Goal: Information Seeking & Learning: Learn about a topic

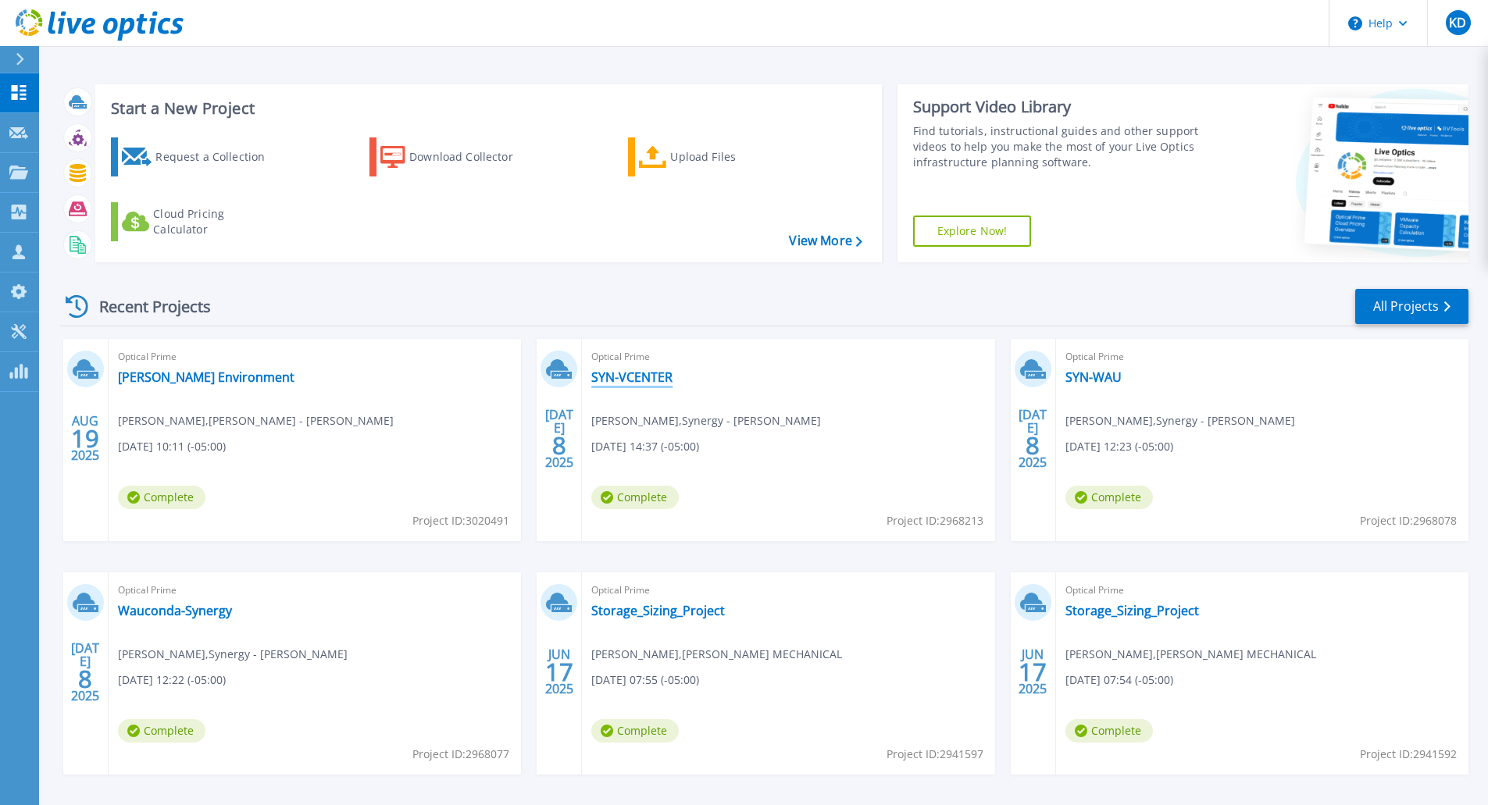
click at [629, 372] on link "SYN-VCENTER" at bounding box center [631, 377] width 81 height 16
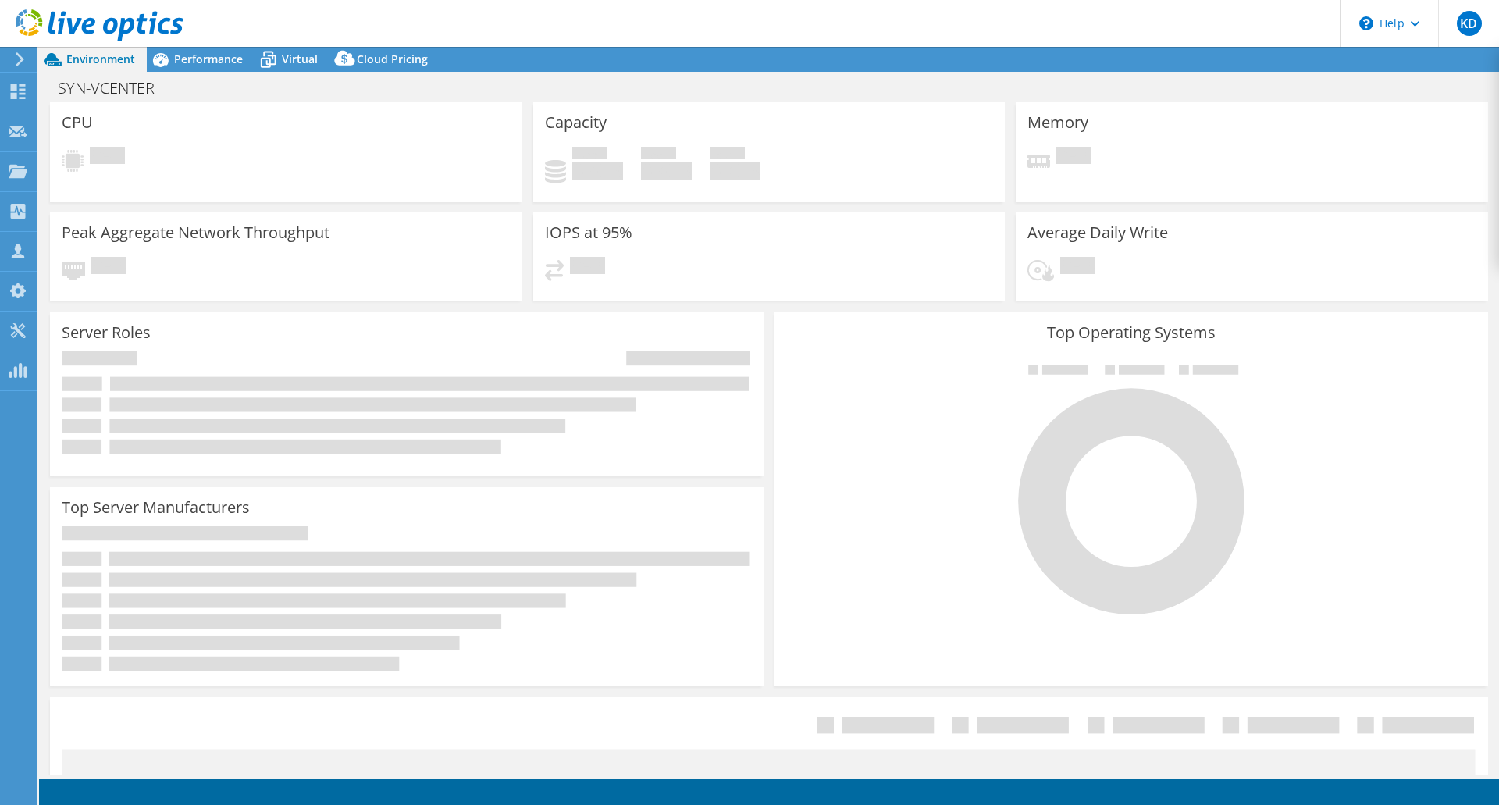
select select "USEast"
select select "USD"
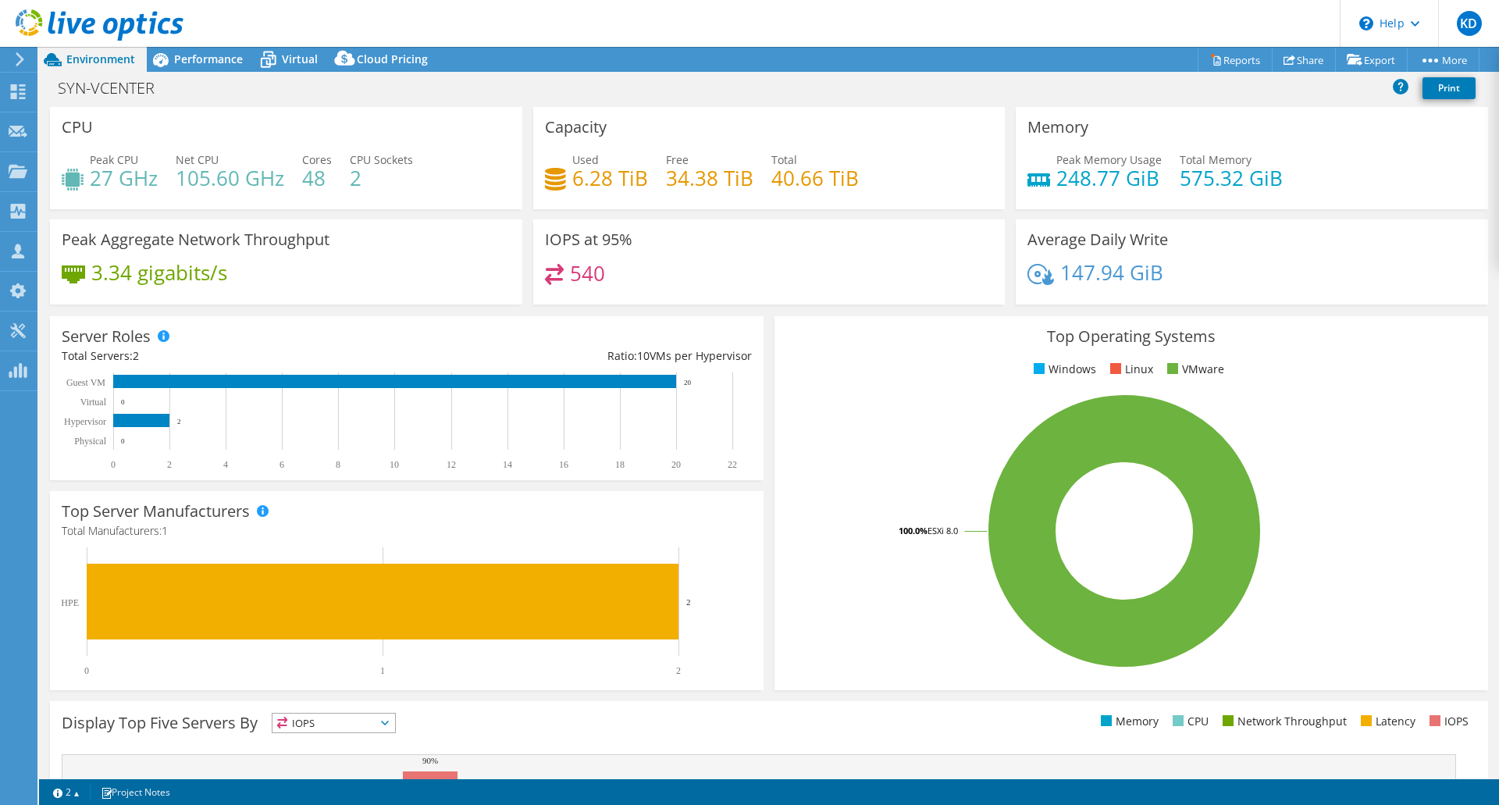
select select "USEast"
select select "USD"
click at [192, 65] on span "Performance" at bounding box center [208, 59] width 69 height 15
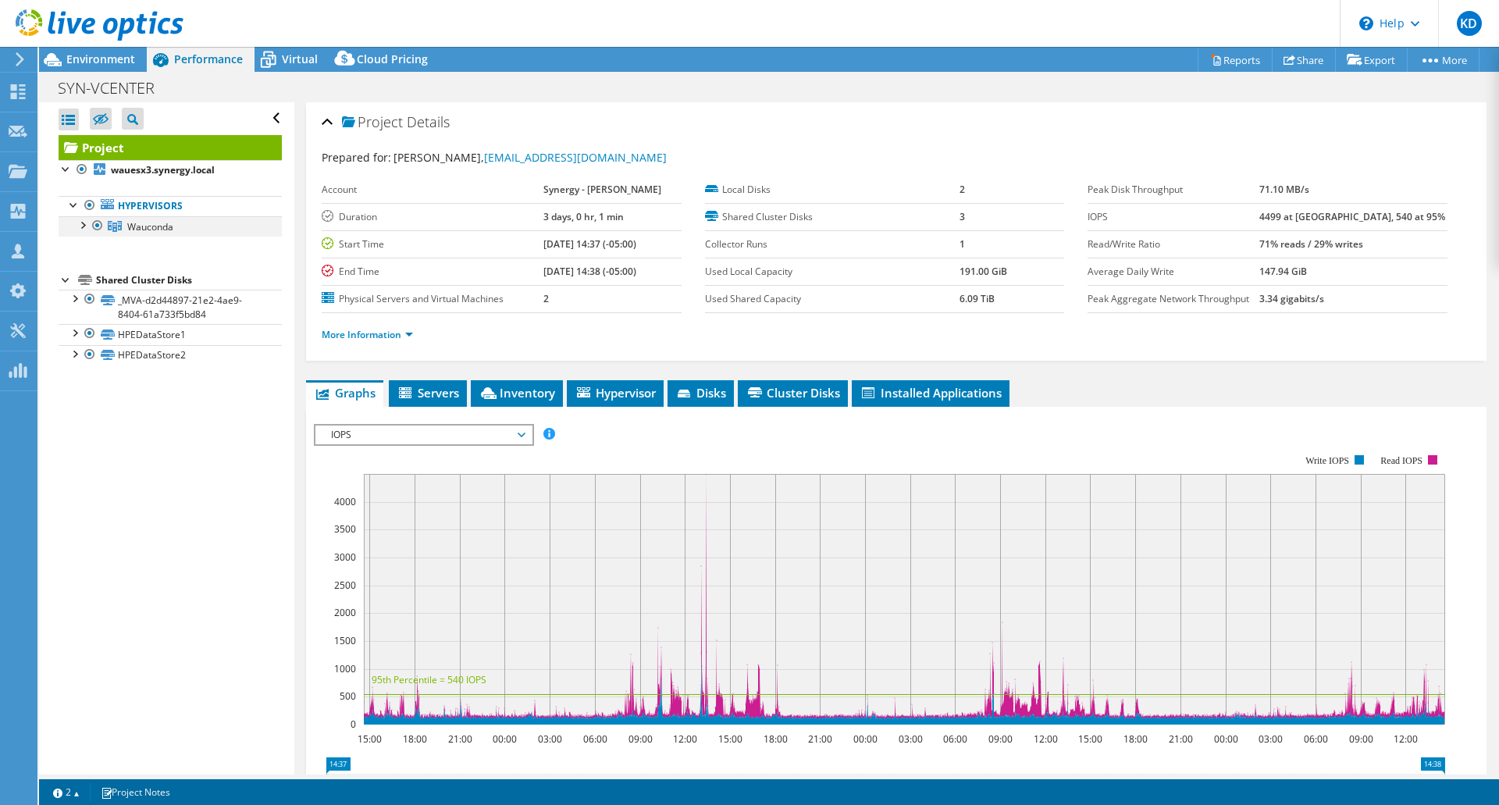
click at [81, 225] on div at bounding box center [82, 224] width 16 height 16
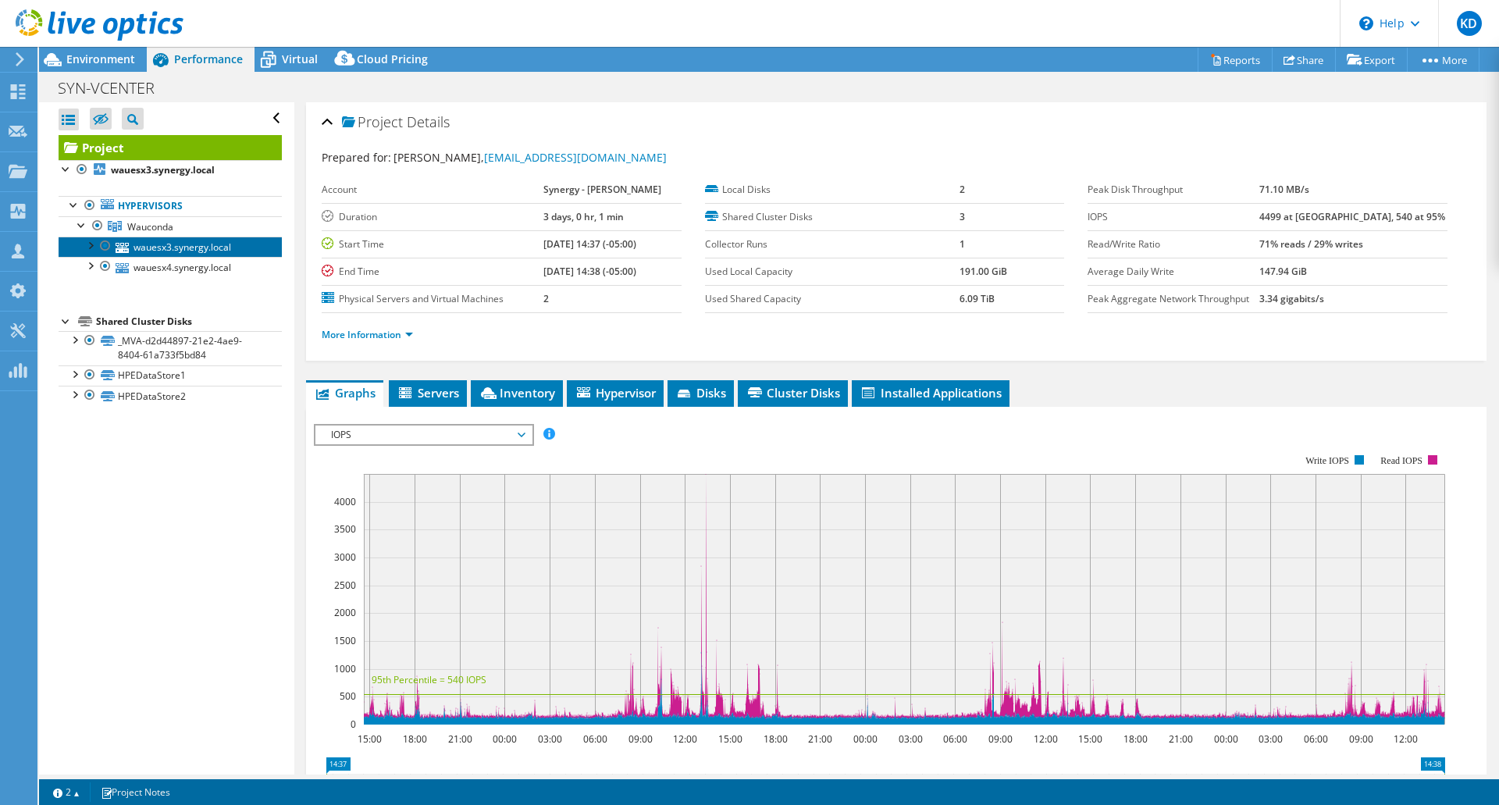
click at [138, 245] on link "wauesx3.synergy.local" at bounding box center [170, 247] width 223 height 20
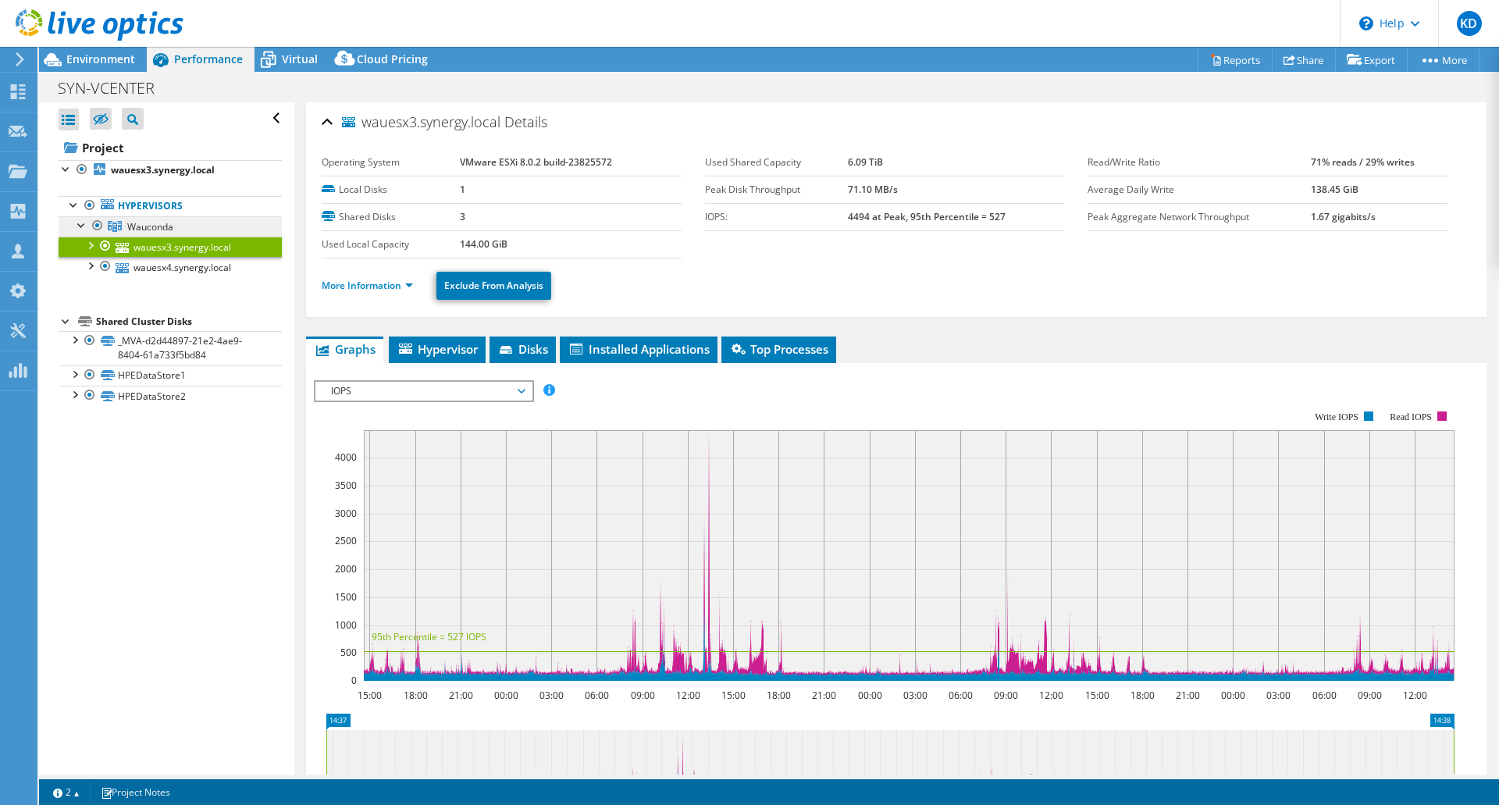
click at [144, 223] on span "Wauconda" at bounding box center [150, 226] width 46 height 13
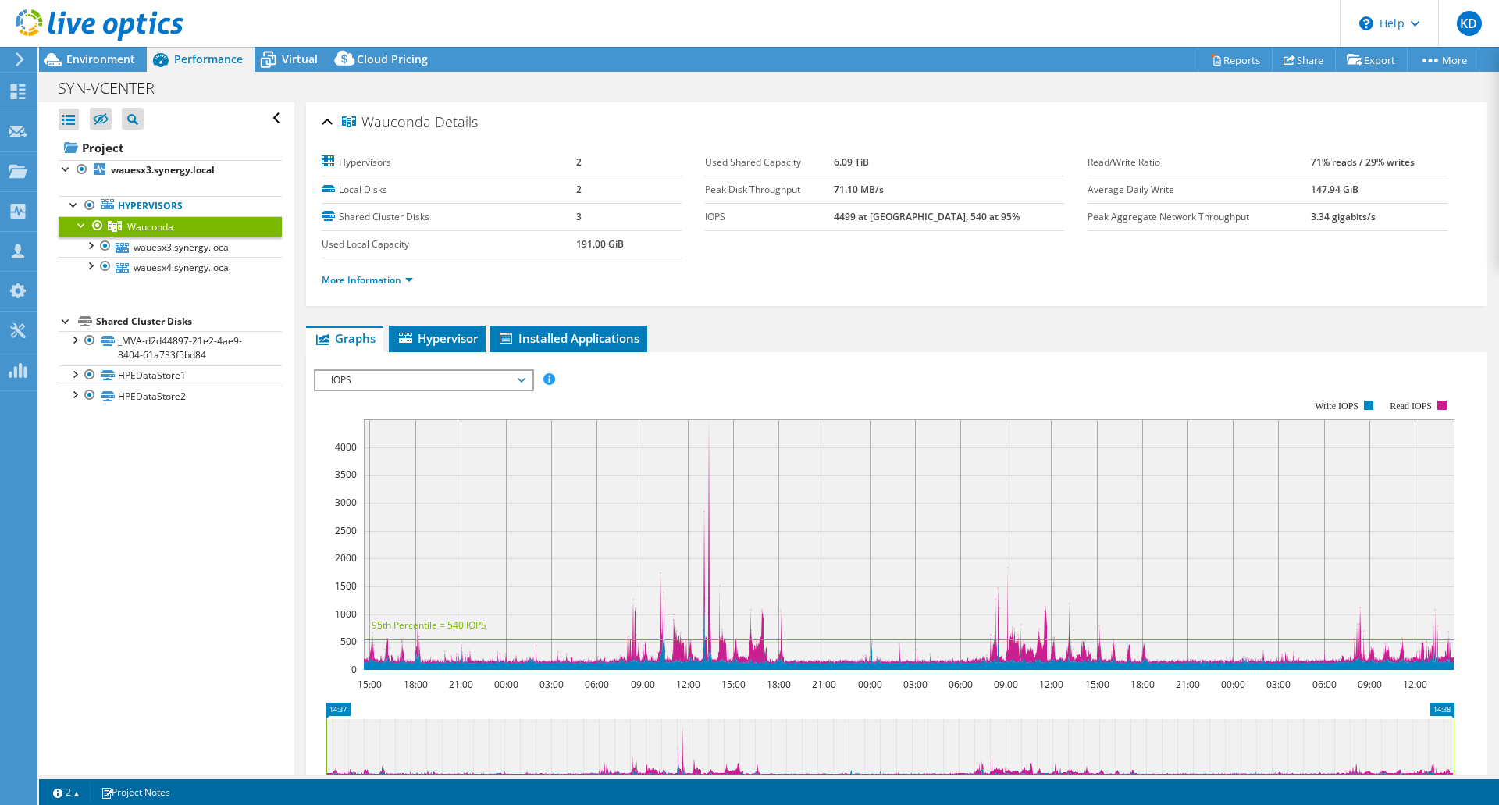
click at [414, 379] on span "IOPS" at bounding box center [423, 380] width 201 height 19
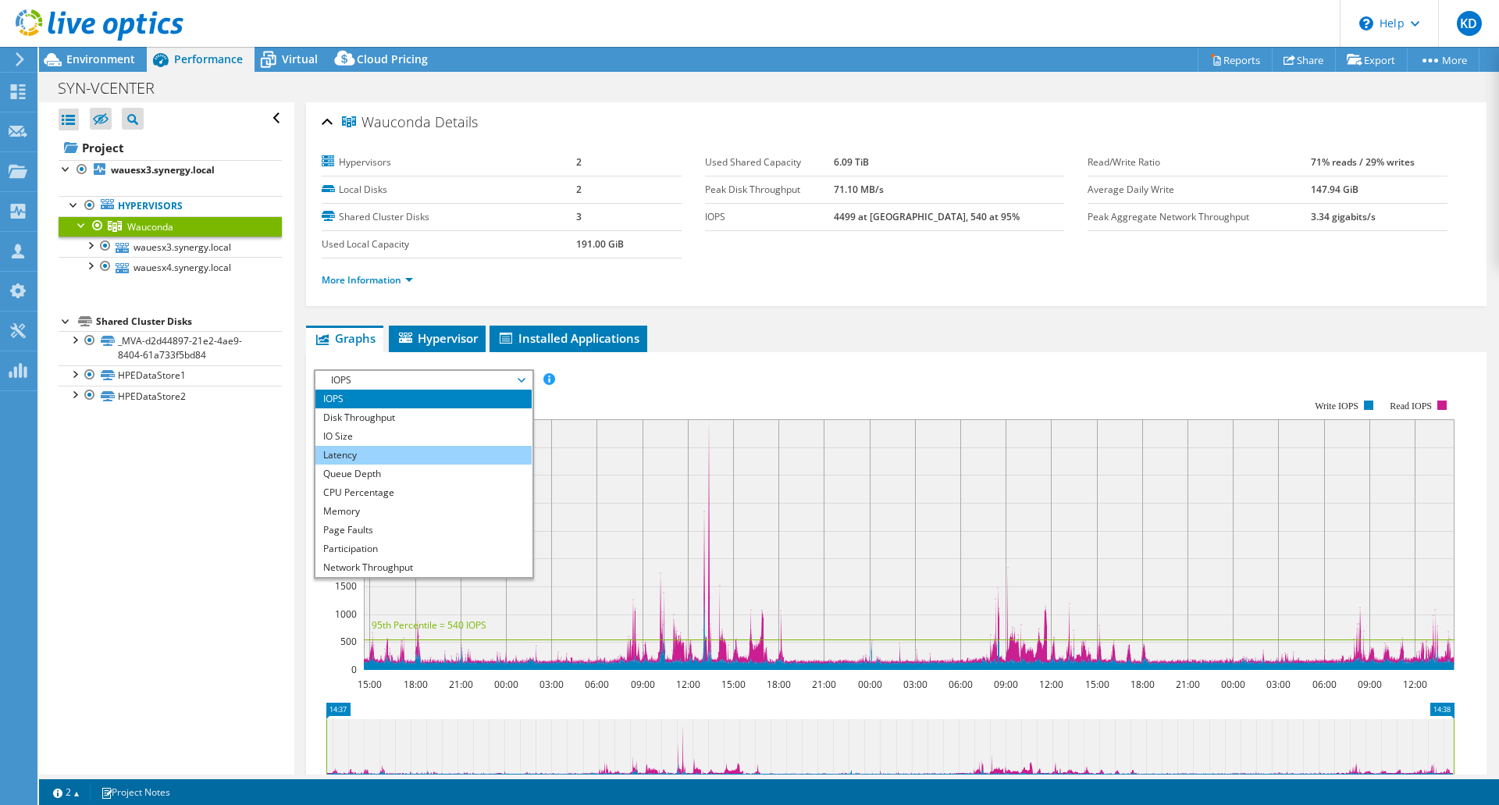
click at [353, 462] on li "Latency" at bounding box center [423, 455] width 216 height 19
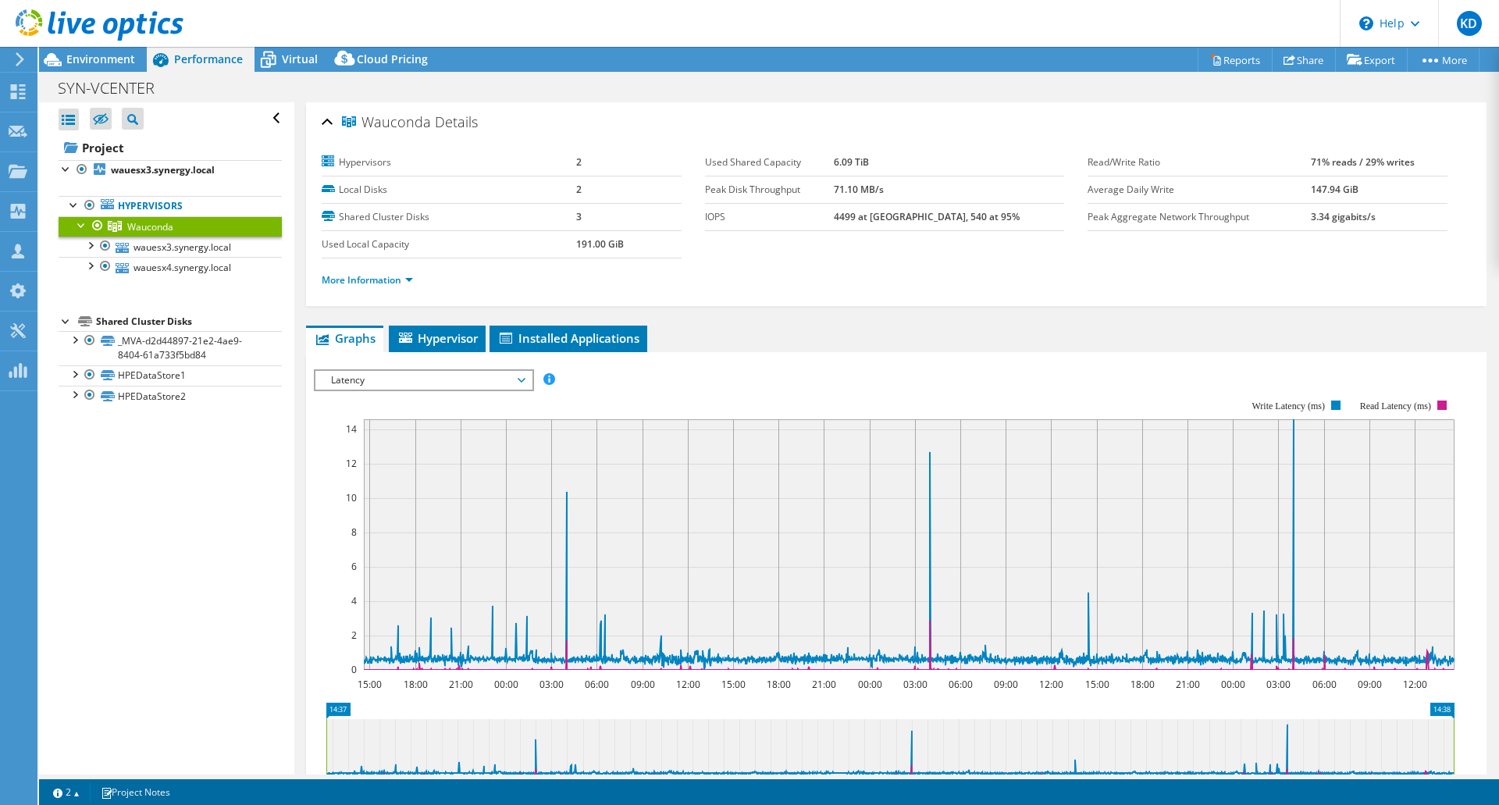
click at [379, 385] on span "Latency" at bounding box center [423, 380] width 201 height 19
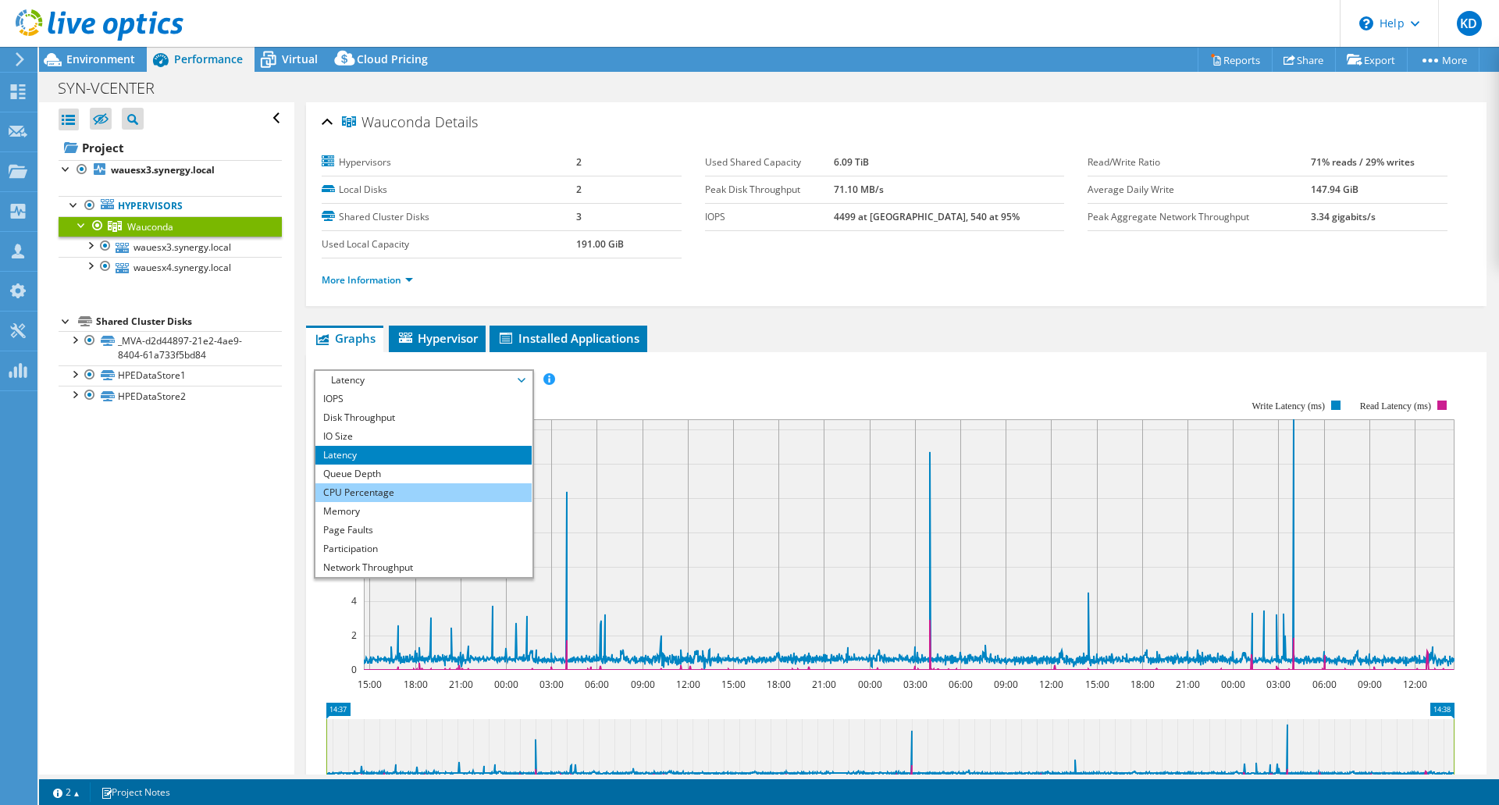
click at [351, 493] on li "CPU Percentage" at bounding box center [423, 492] width 216 height 19
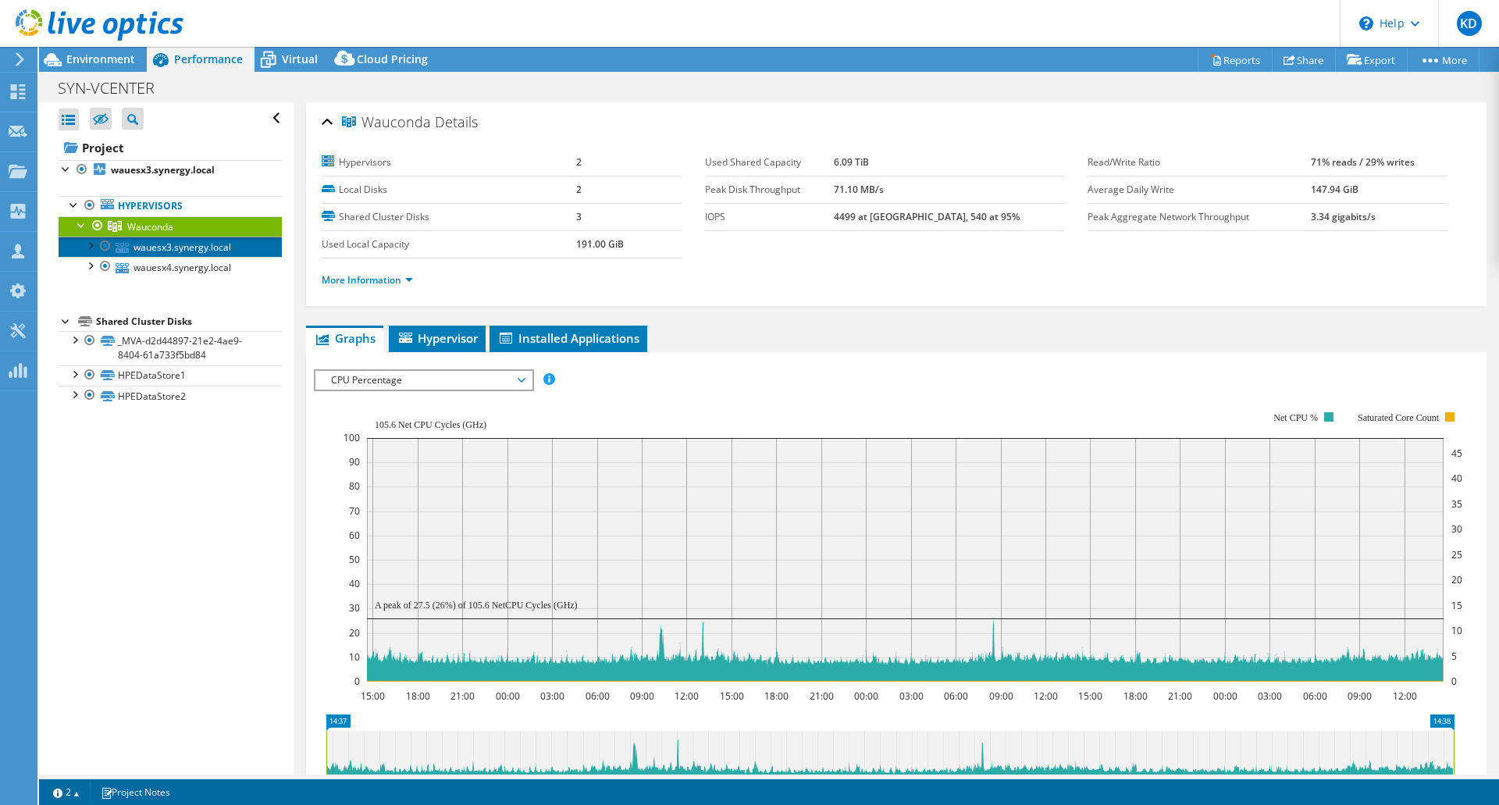
click at [168, 254] on link "wauesx3.synergy.local" at bounding box center [170, 247] width 223 height 20
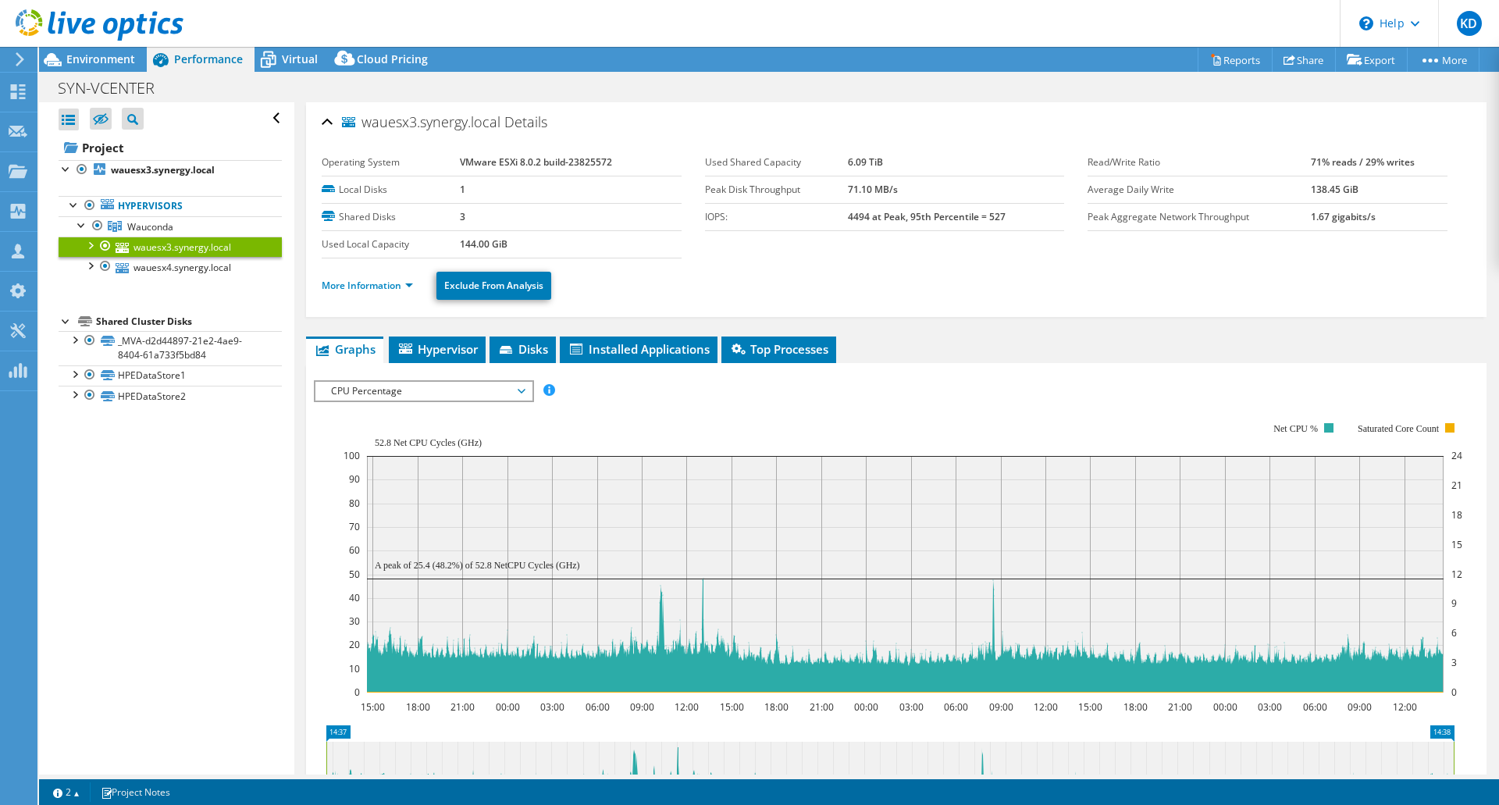
click at [380, 275] on ul "More Information Exclude From Analysis" at bounding box center [897, 284] width 1150 height 32
click at [390, 290] on link "More Information" at bounding box center [367, 285] width 91 height 13
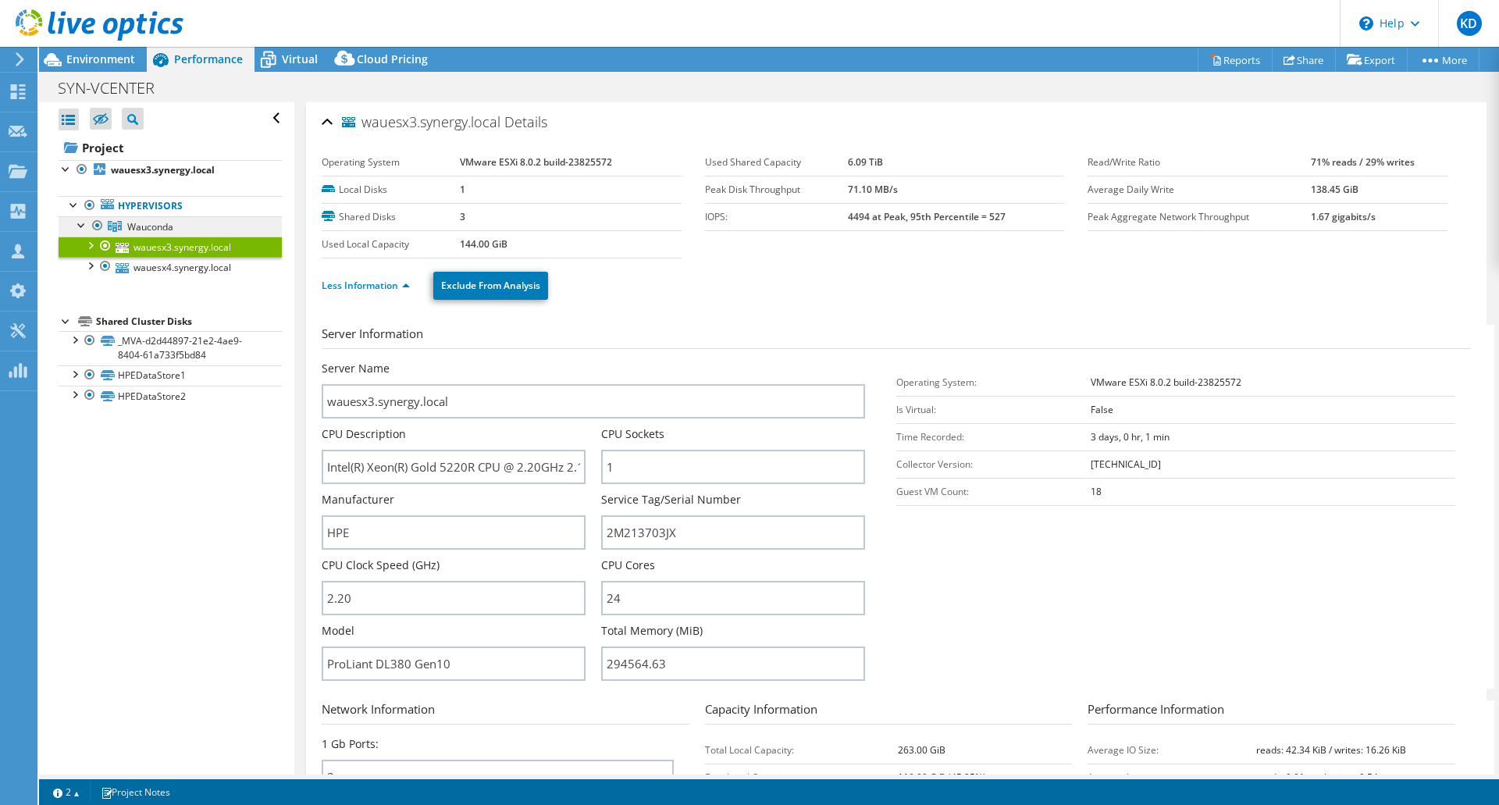
click at [187, 226] on link "Wauconda" at bounding box center [170, 226] width 223 height 20
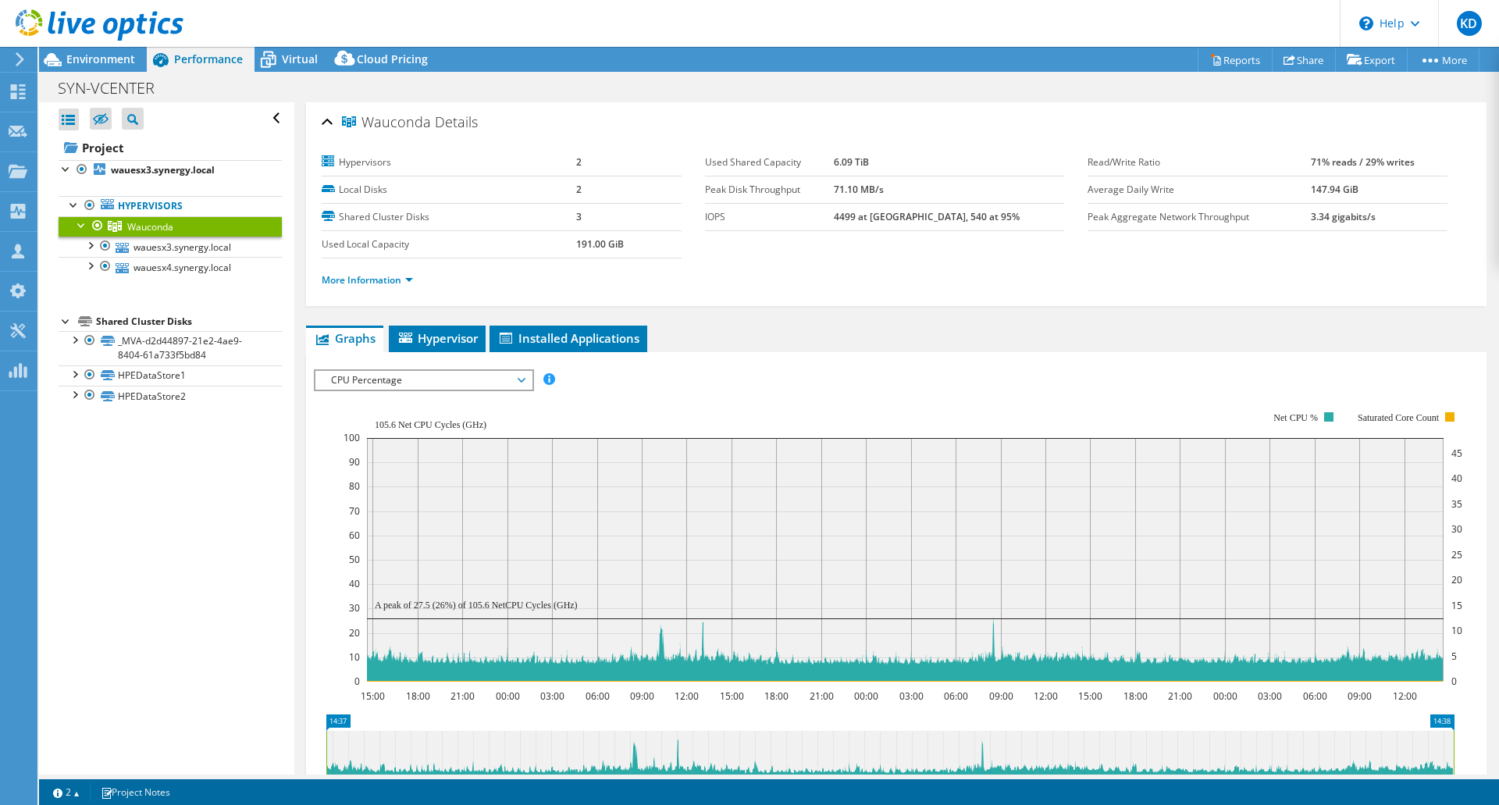
click at [395, 380] on span "CPU Percentage" at bounding box center [423, 380] width 201 height 19
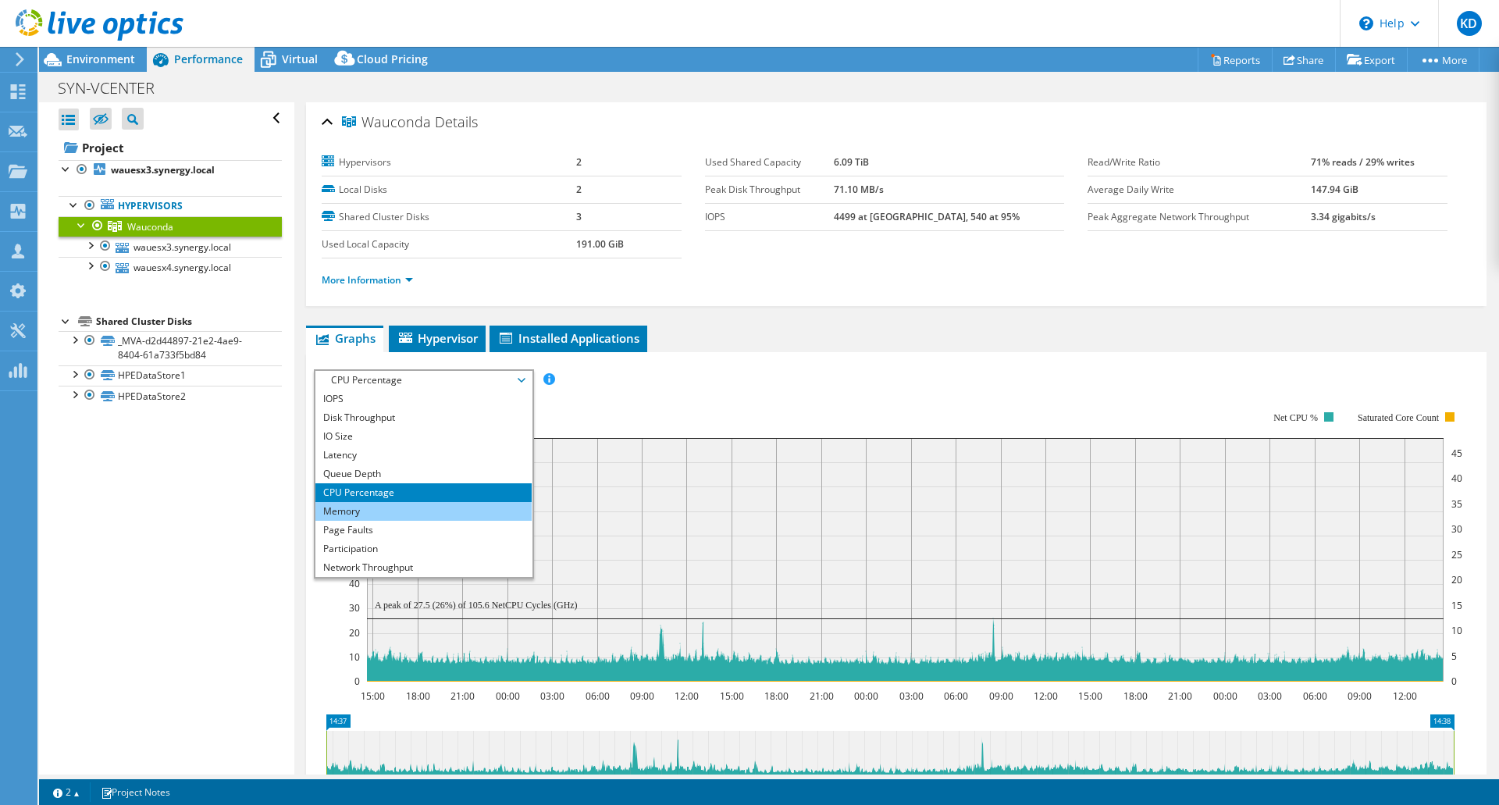
click at [354, 511] on li "Memory" at bounding box center [423, 511] width 216 height 19
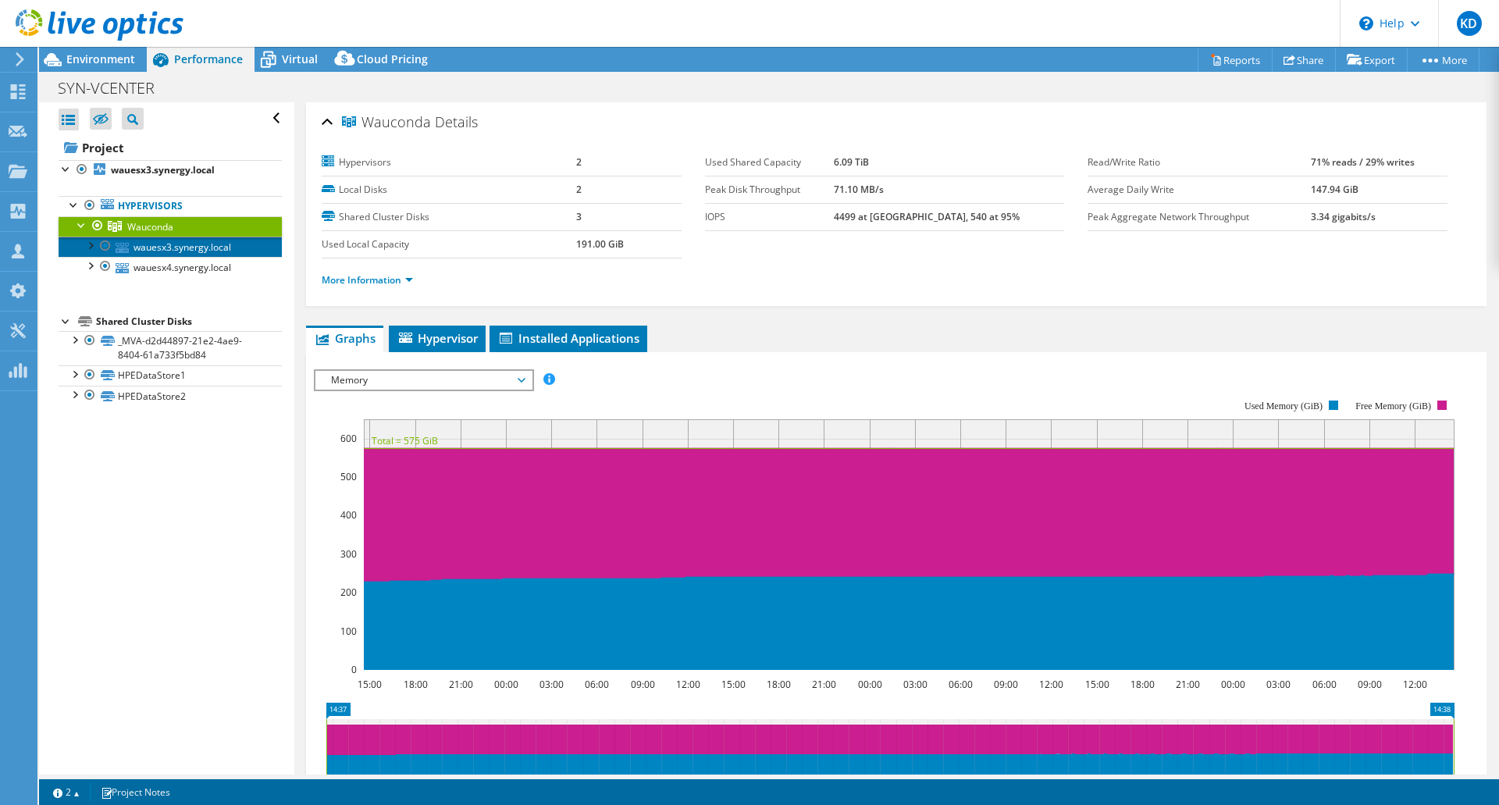
click at [179, 253] on link "wauesx3.synergy.local" at bounding box center [170, 247] width 223 height 20
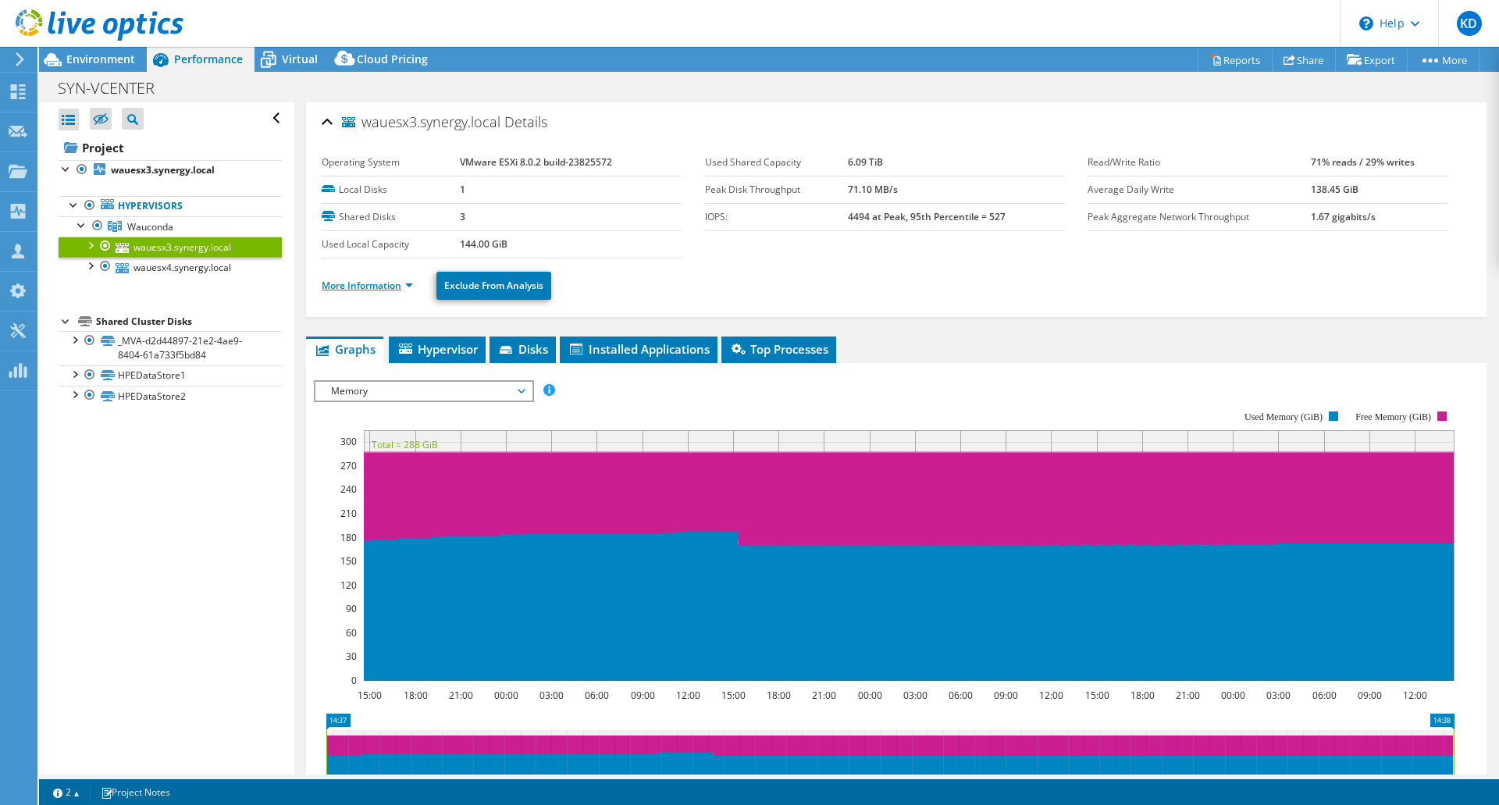
click at [397, 283] on link "More Information" at bounding box center [367, 285] width 91 height 13
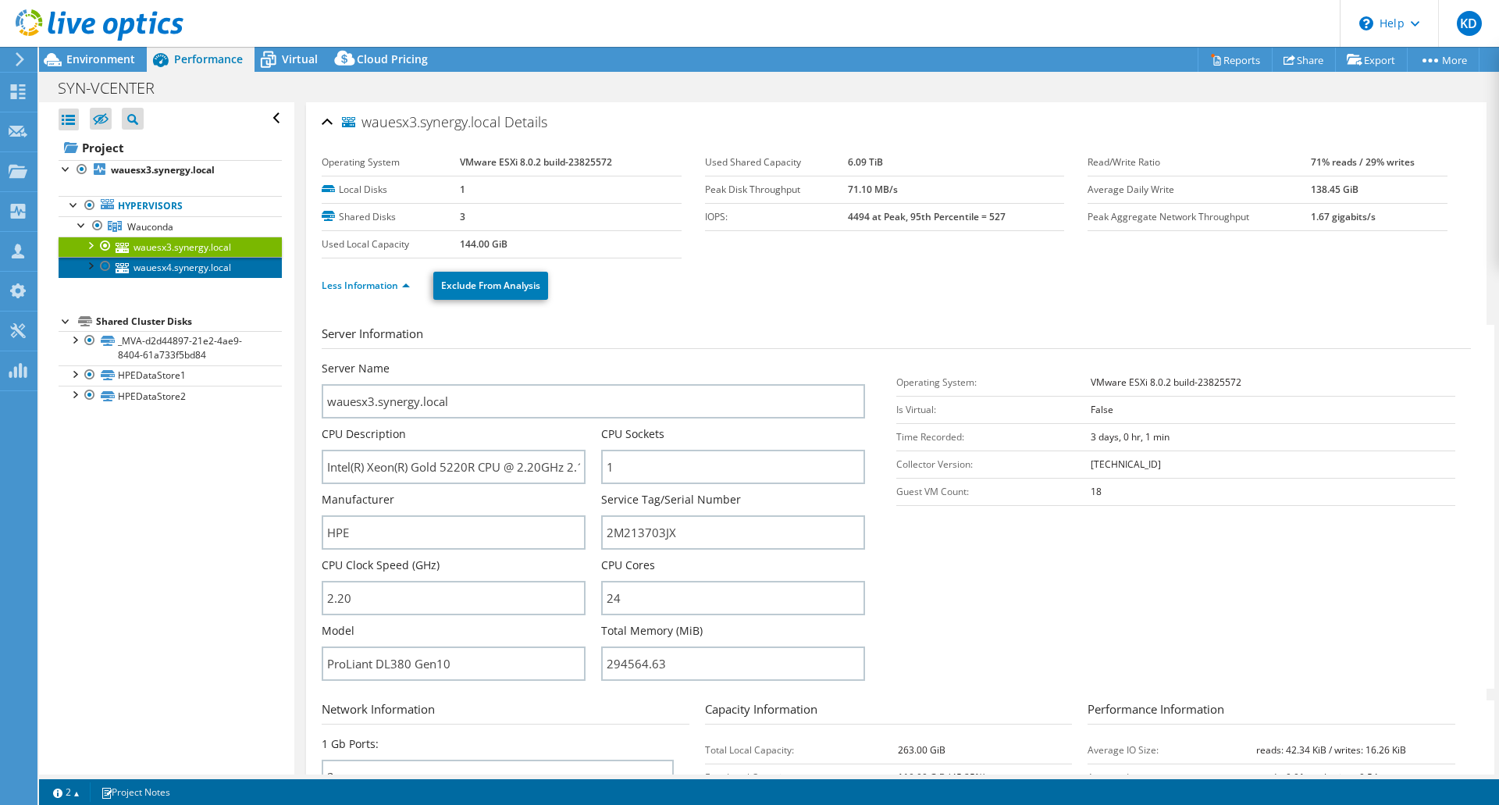
click at [199, 262] on link "wauesx4.synergy.local" at bounding box center [170, 267] width 223 height 20
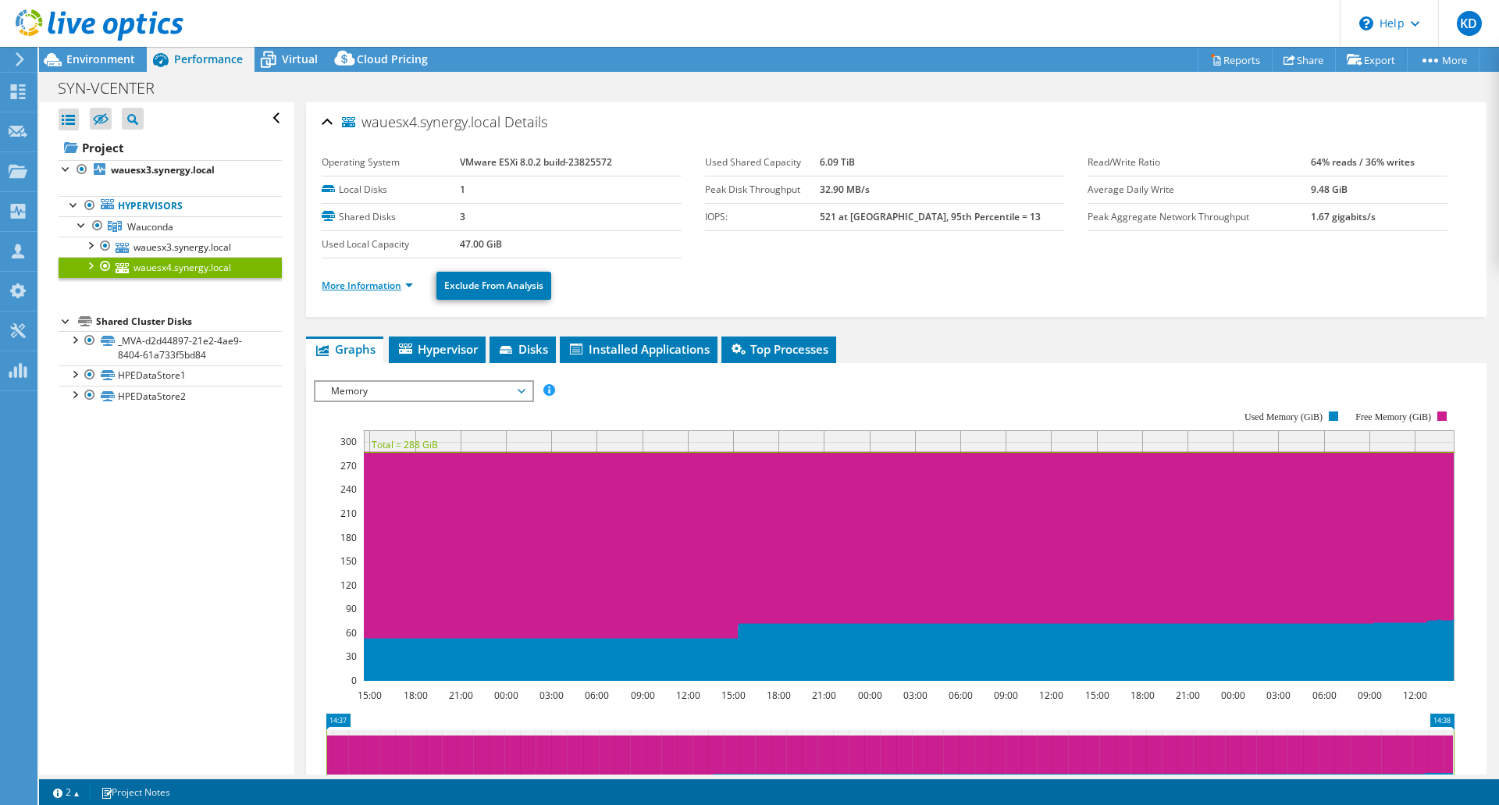
click at [394, 283] on link "More Information" at bounding box center [367, 285] width 91 height 13
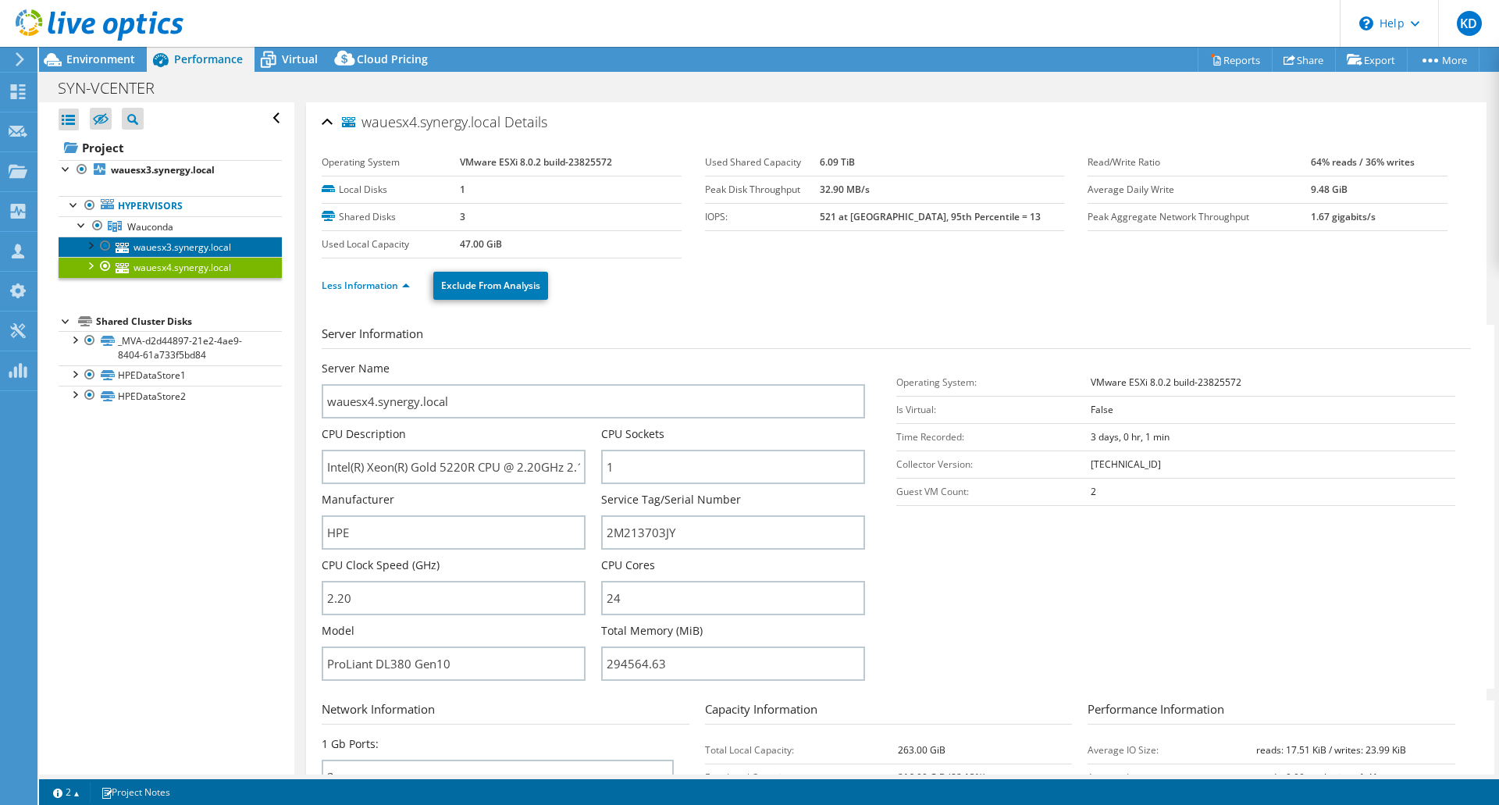
click at [208, 243] on link "wauesx3.synergy.local" at bounding box center [170, 247] width 223 height 20
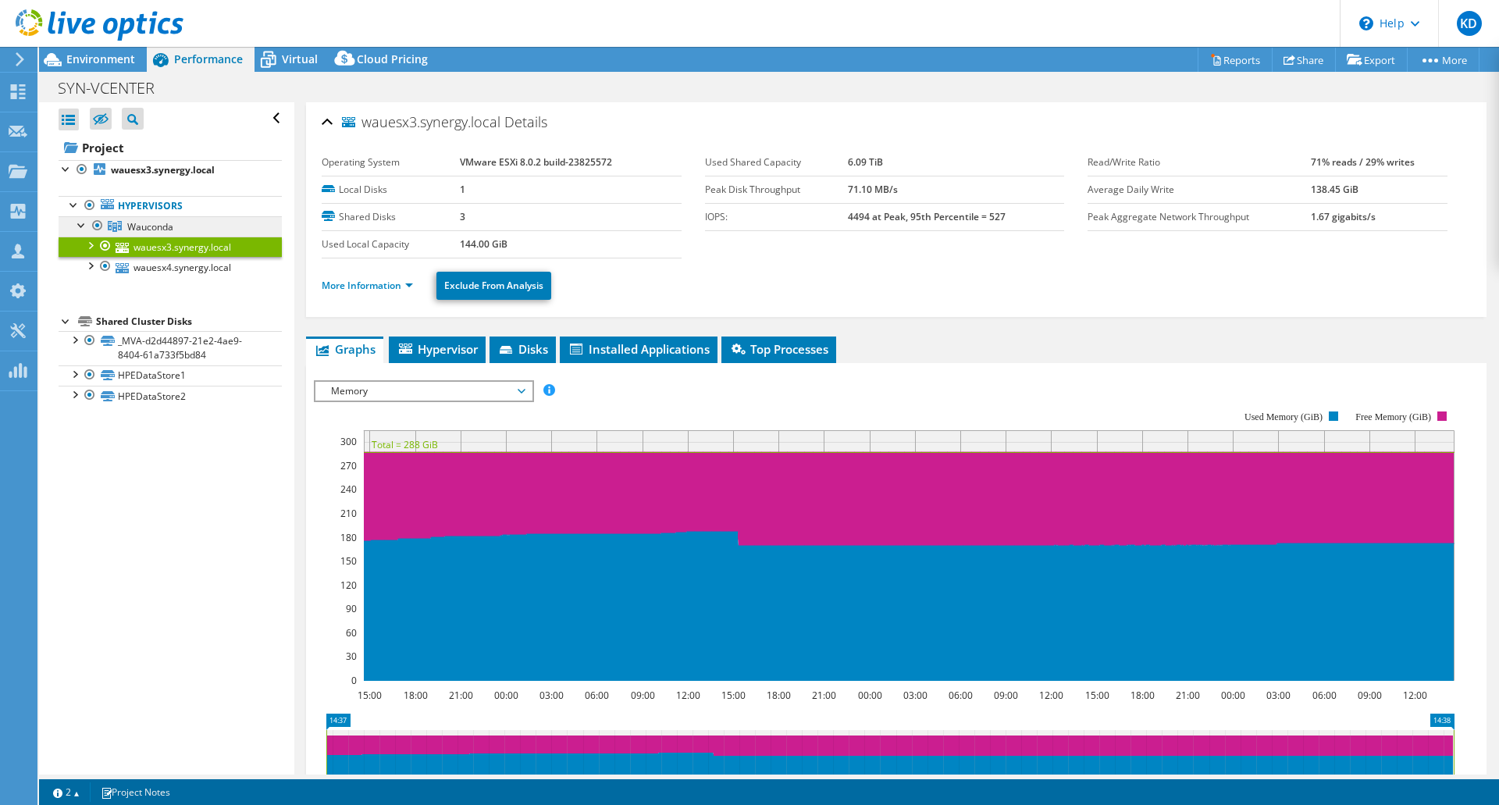
click at [182, 228] on link "Wauconda" at bounding box center [170, 226] width 223 height 20
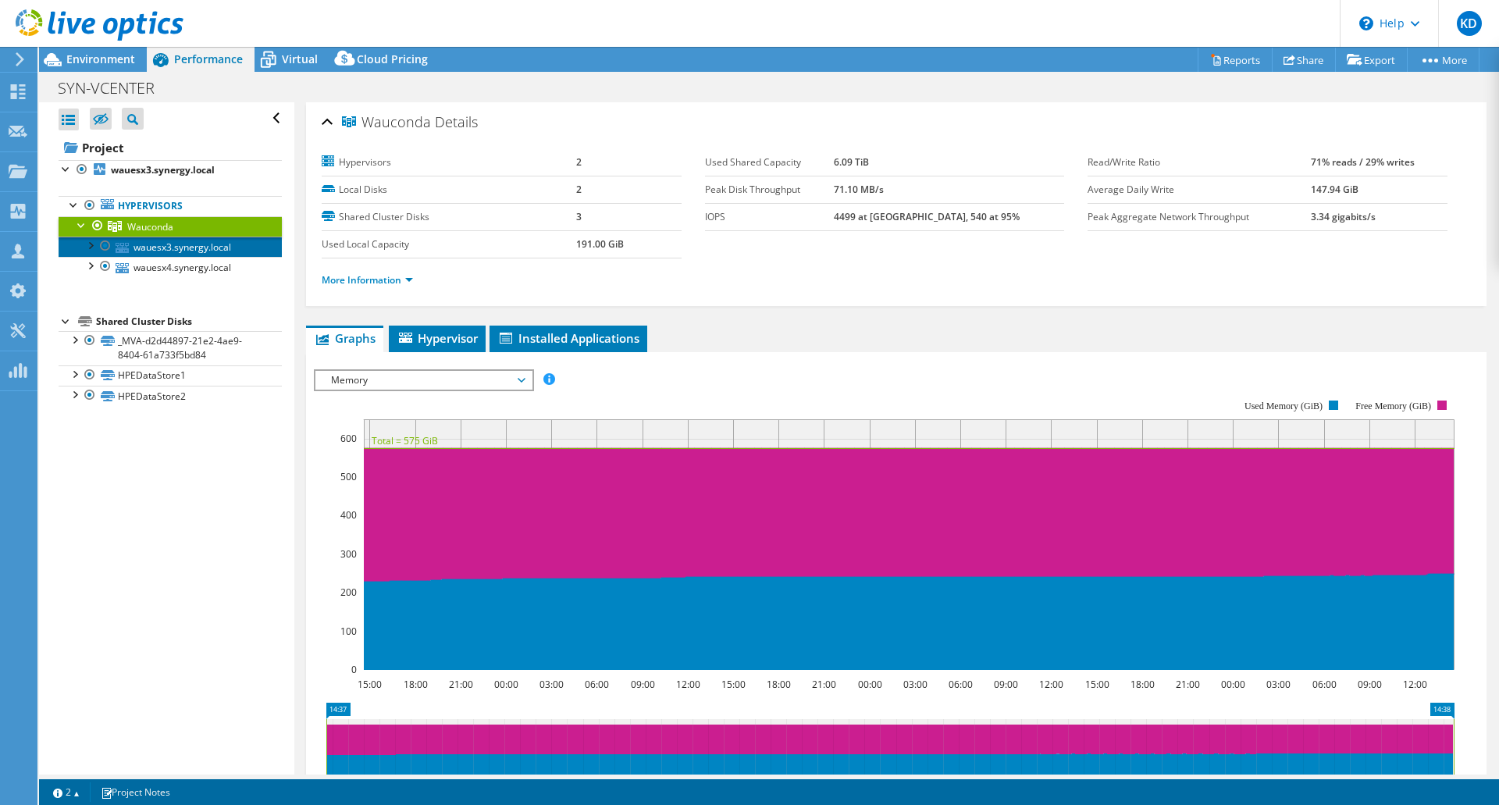
click at [180, 247] on link "wauesx3.synergy.local" at bounding box center [170, 247] width 223 height 20
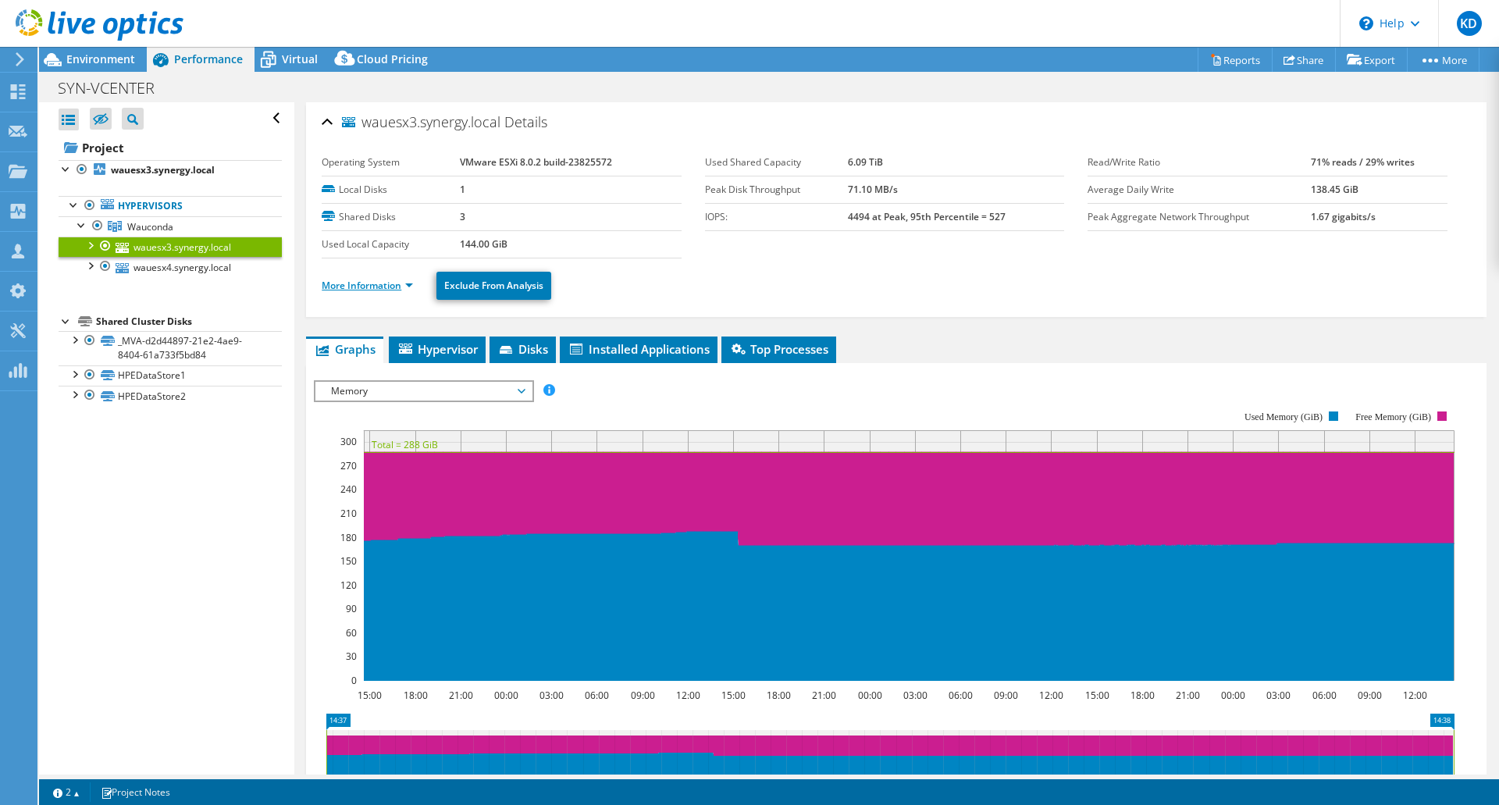
click at [382, 283] on link "More Information" at bounding box center [367, 285] width 91 height 13
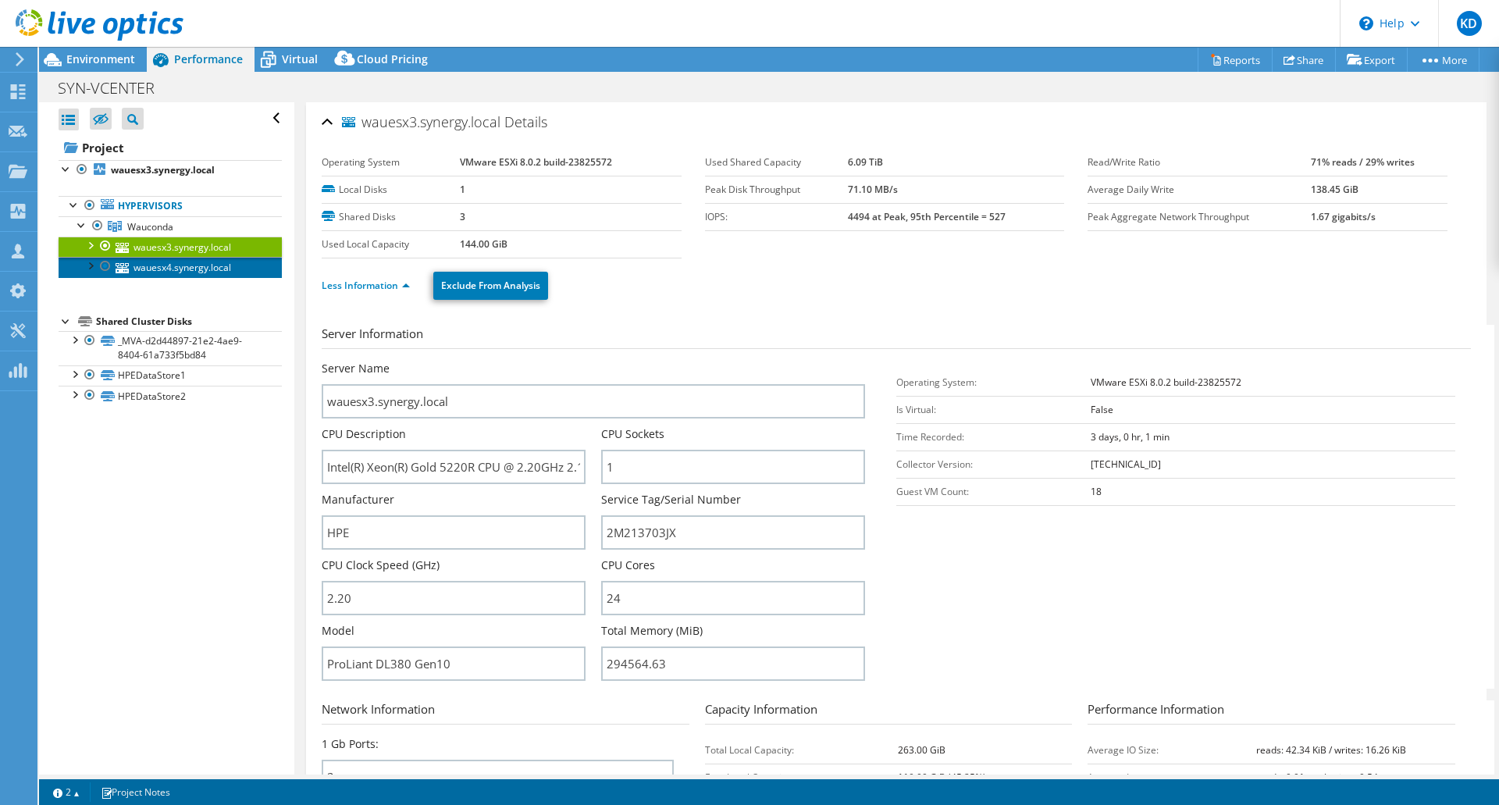
click at [158, 267] on link "wauesx4.synergy.local" at bounding box center [170, 267] width 223 height 20
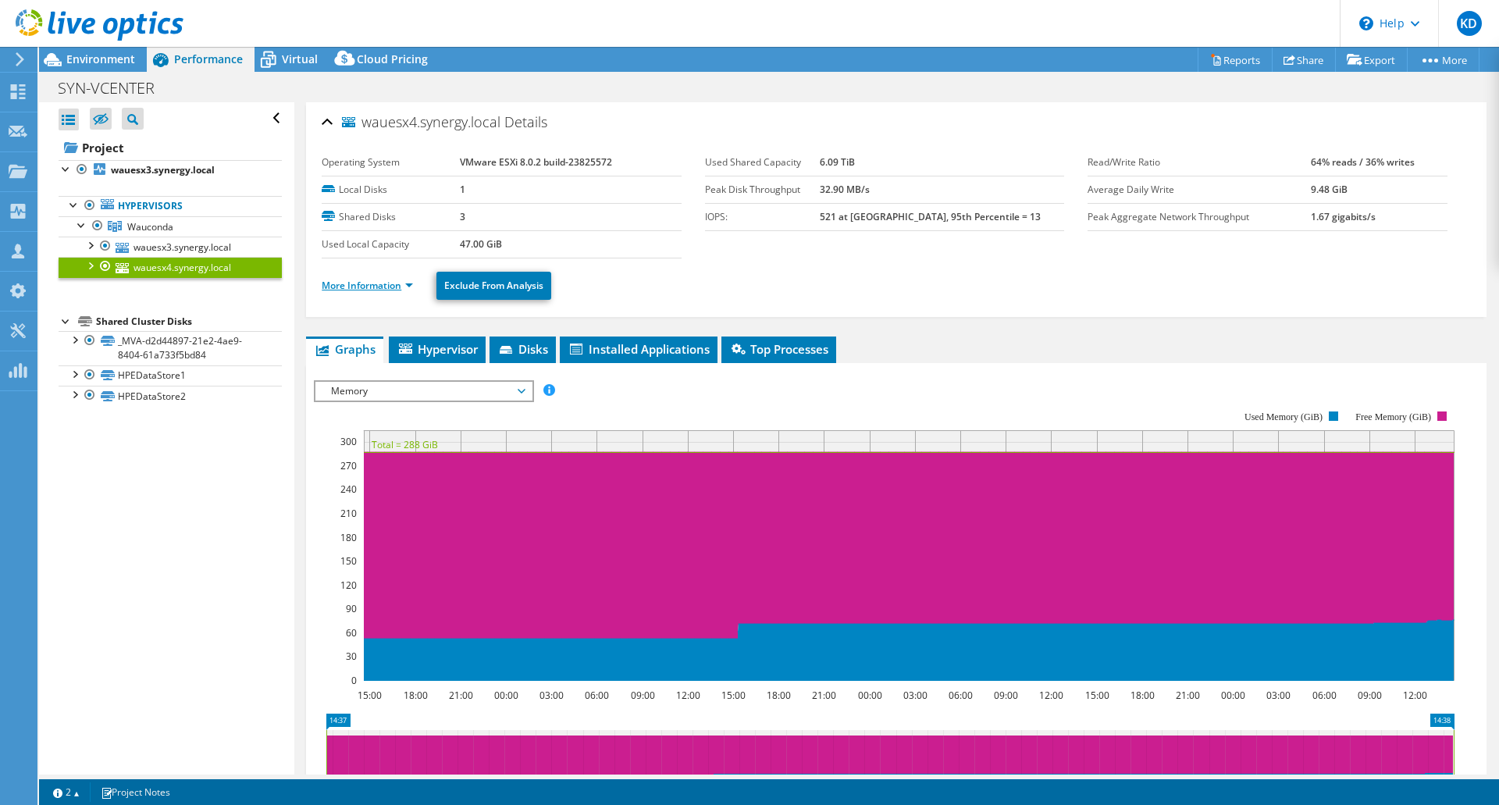
click at [347, 285] on link "More Information" at bounding box center [367, 285] width 91 height 13
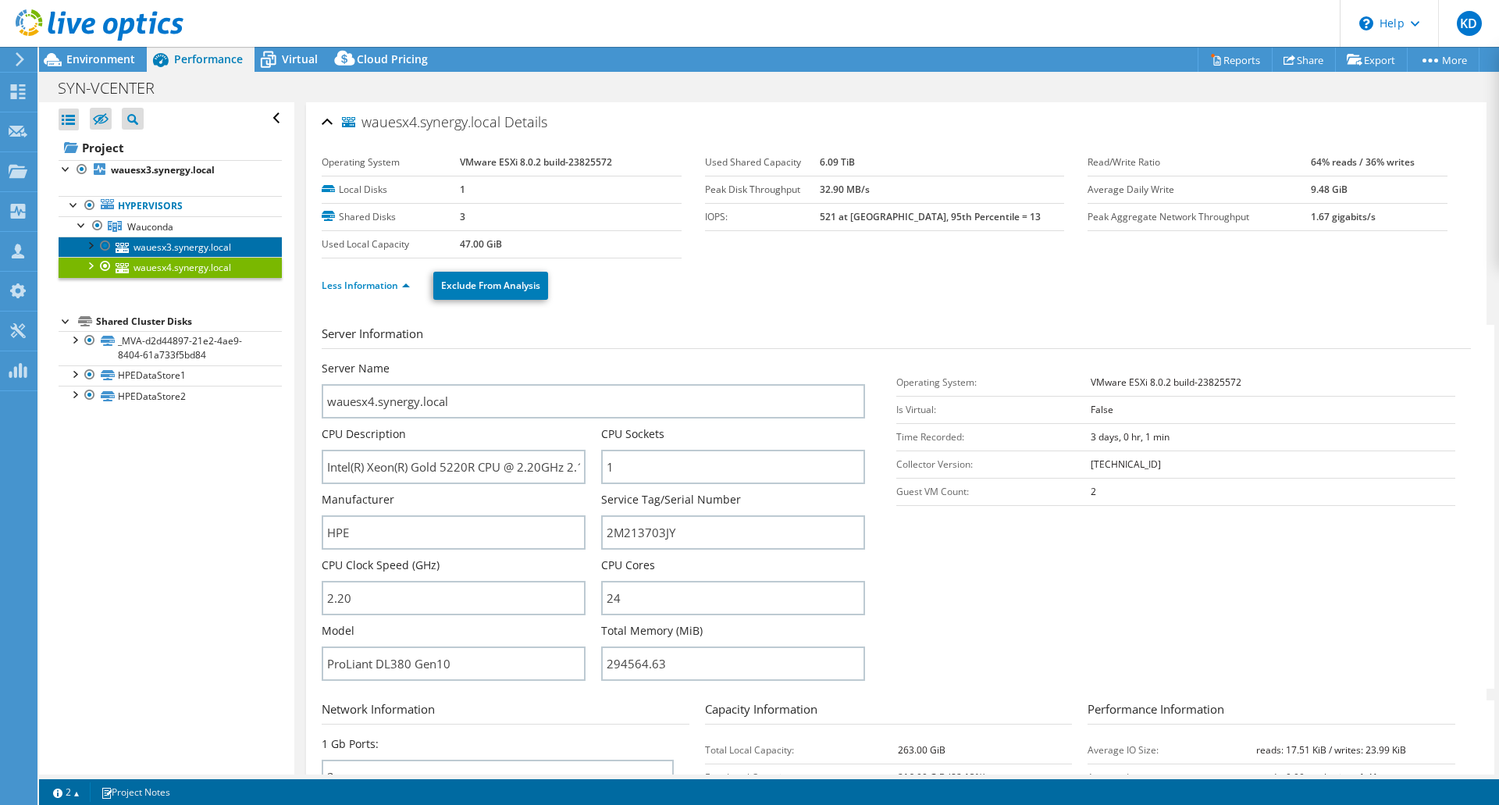
click at [218, 251] on link "wauesx3.synergy.local" at bounding box center [170, 247] width 223 height 20
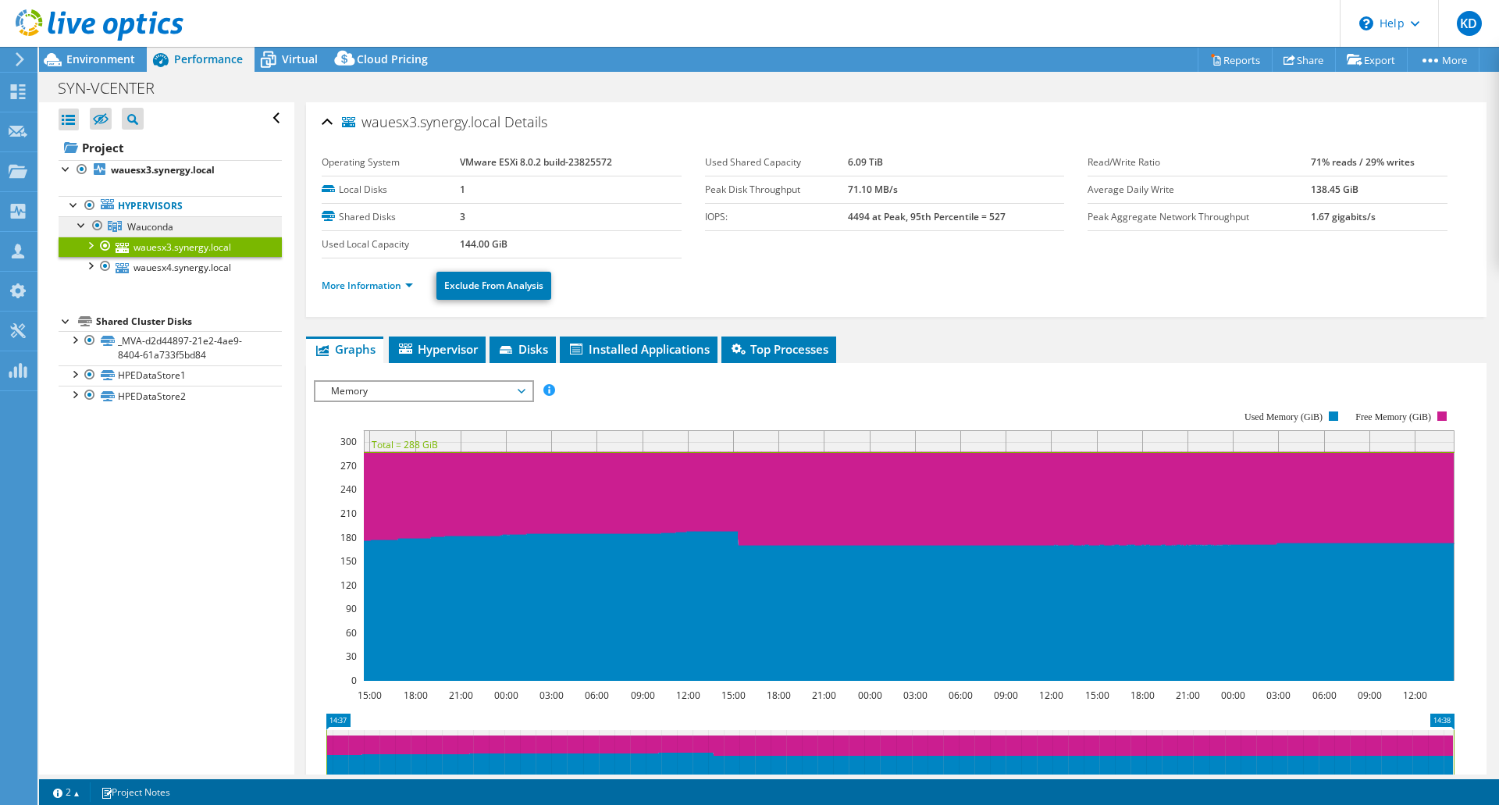
click at [158, 223] on span "Wauconda" at bounding box center [150, 226] width 46 height 13
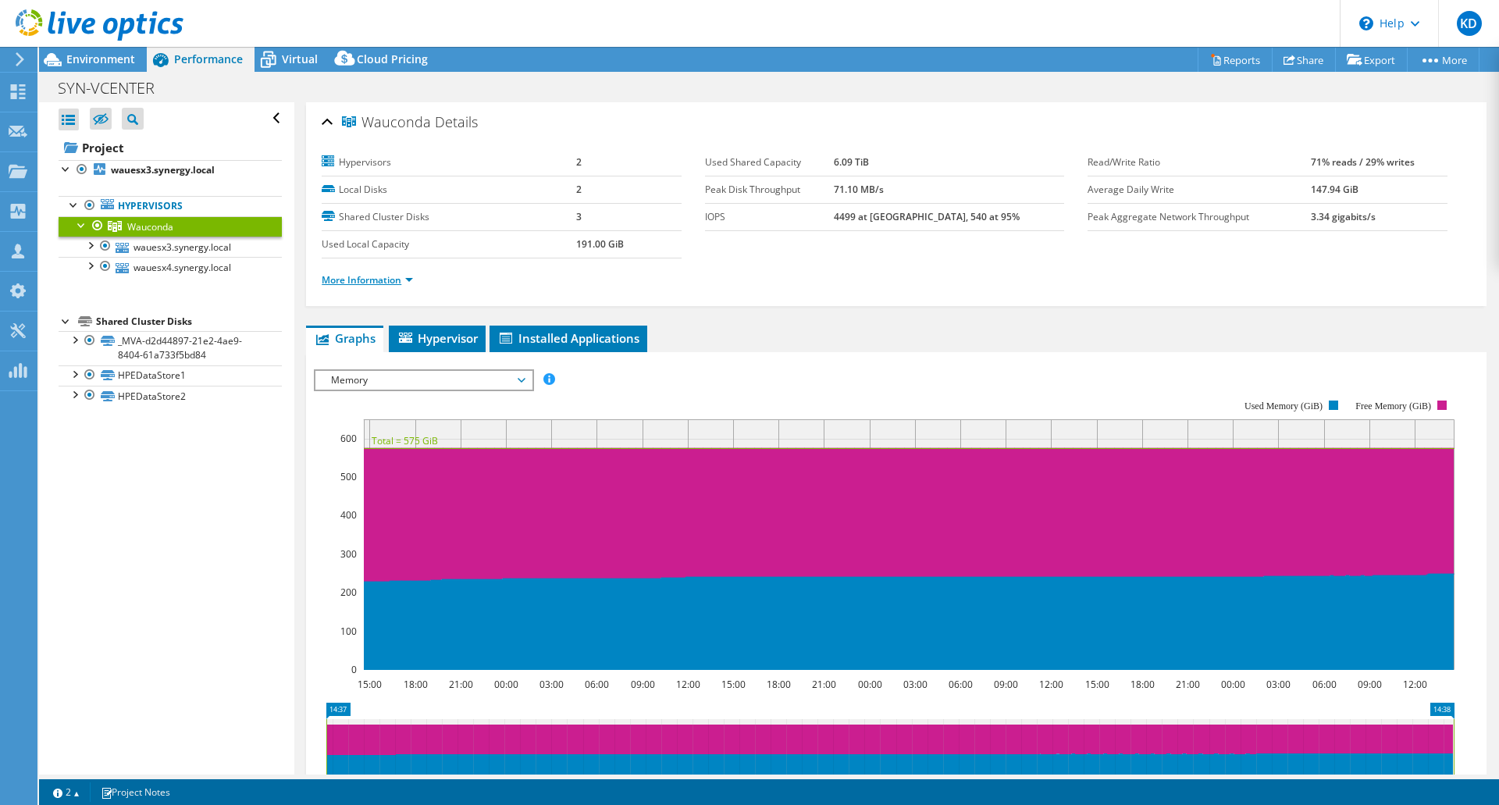
click at [380, 276] on link "More Information" at bounding box center [367, 279] width 91 height 13
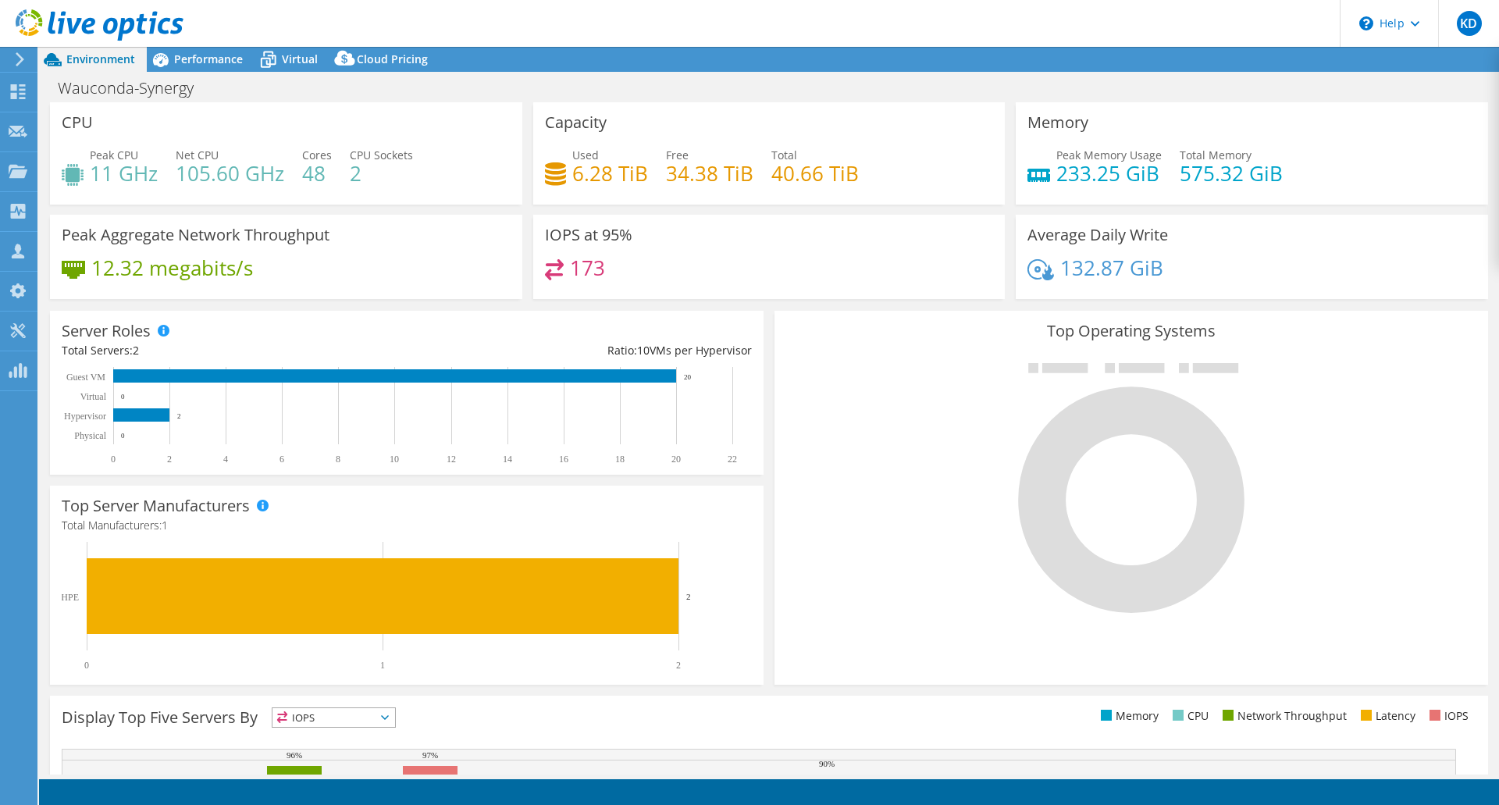
select select "USD"
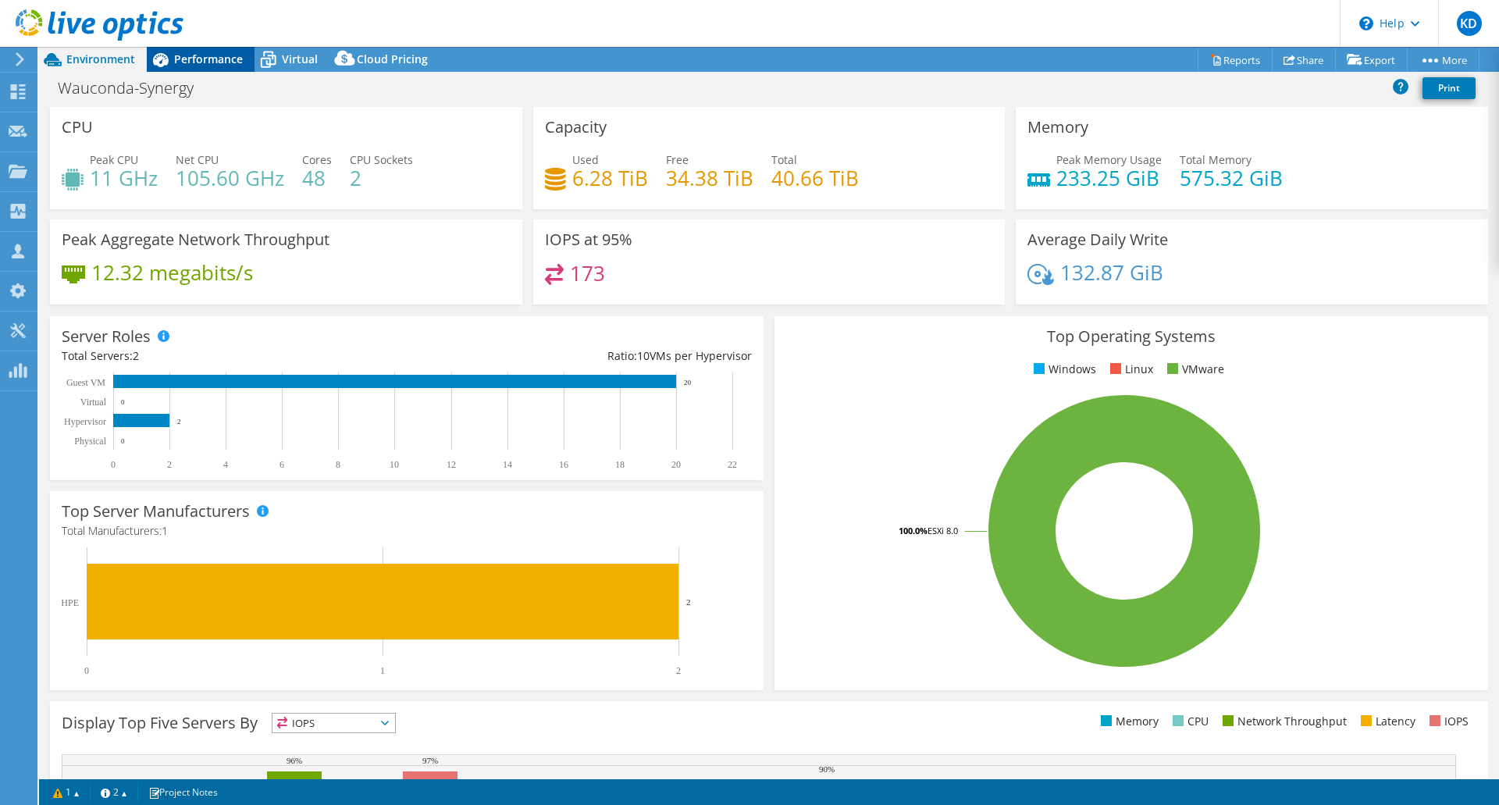
click at [209, 52] on span "Performance" at bounding box center [208, 59] width 69 height 15
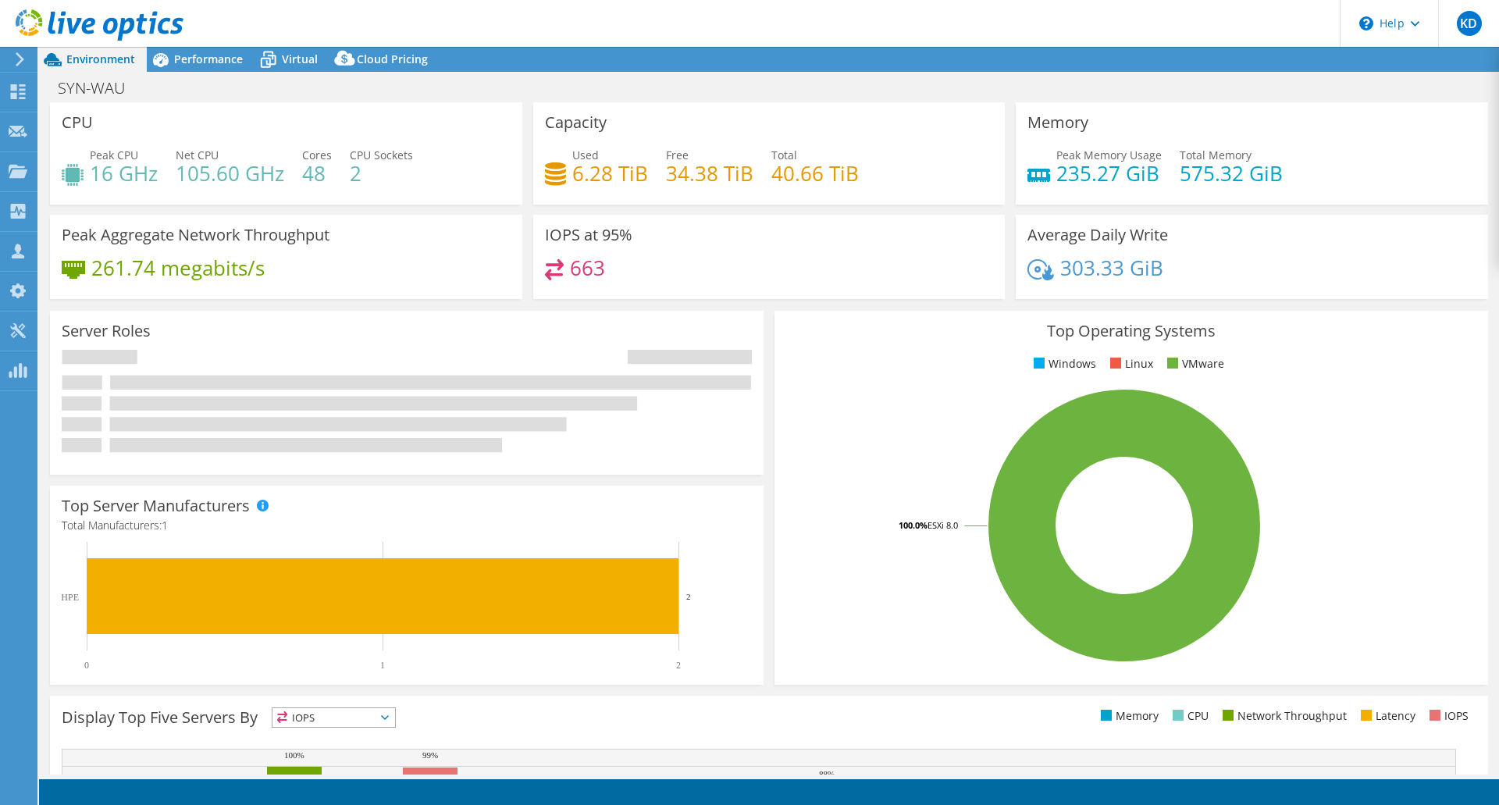
select select "USD"
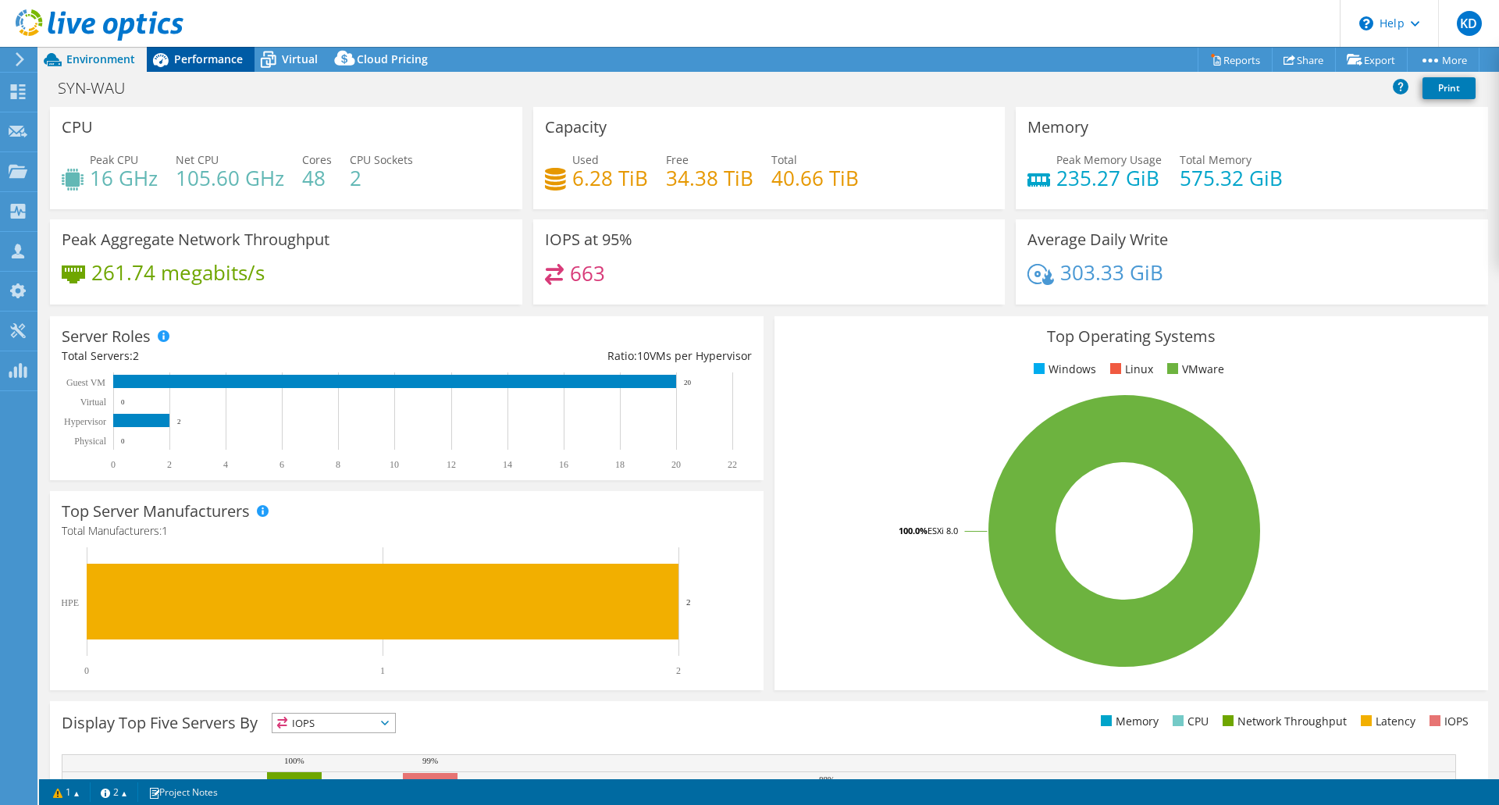
click at [198, 60] on span "Performance" at bounding box center [208, 59] width 69 height 15
